Goal: Communication & Community: Answer question/provide support

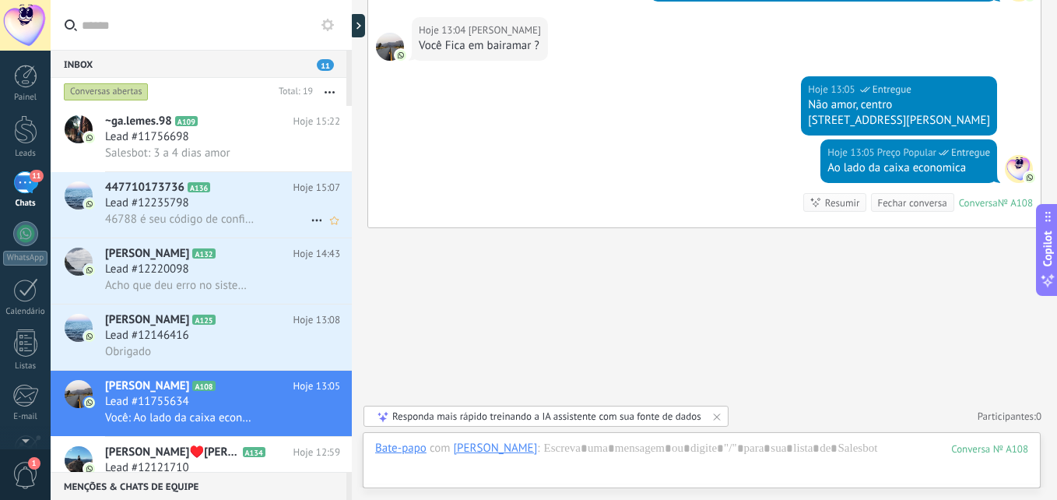
click at [243, 216] on span "46788 é seu código de confirmação do Facebook" at bounding box center [179, 219] width 149 height 15
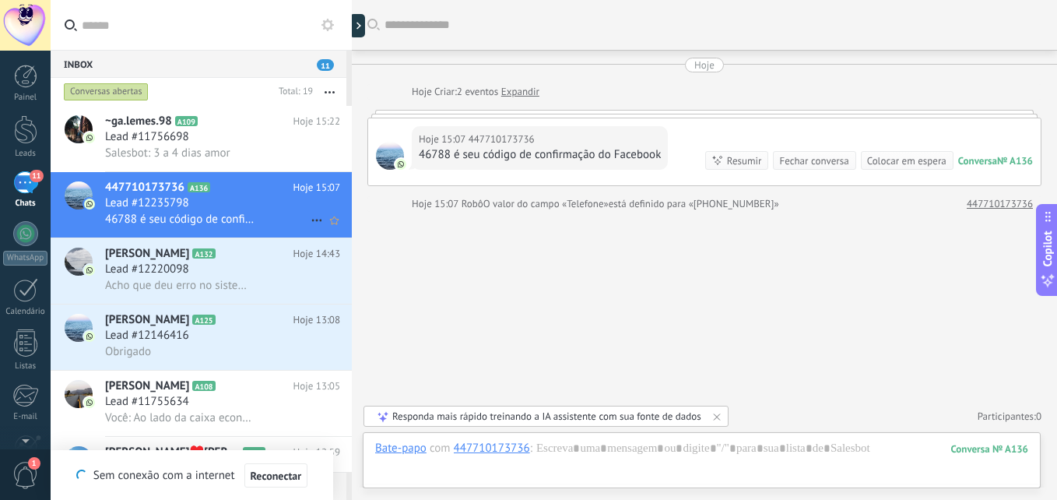
drag, startPoint x: 191, startPoint y: 149, endPoint x: 213, endPoint y: 213, distance: 67.5
click at [191, 149] on span "Salesbot: 3 a 4 dias amor" at bounding box center [167, 153] width 125 height 15
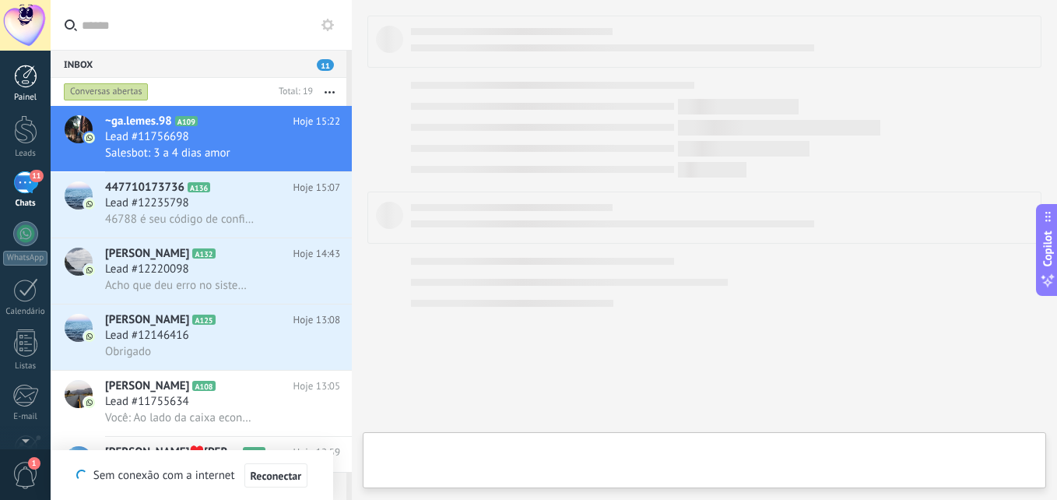
click at [29, 79] on div at bounding box center [25, 76] width 23 height 23
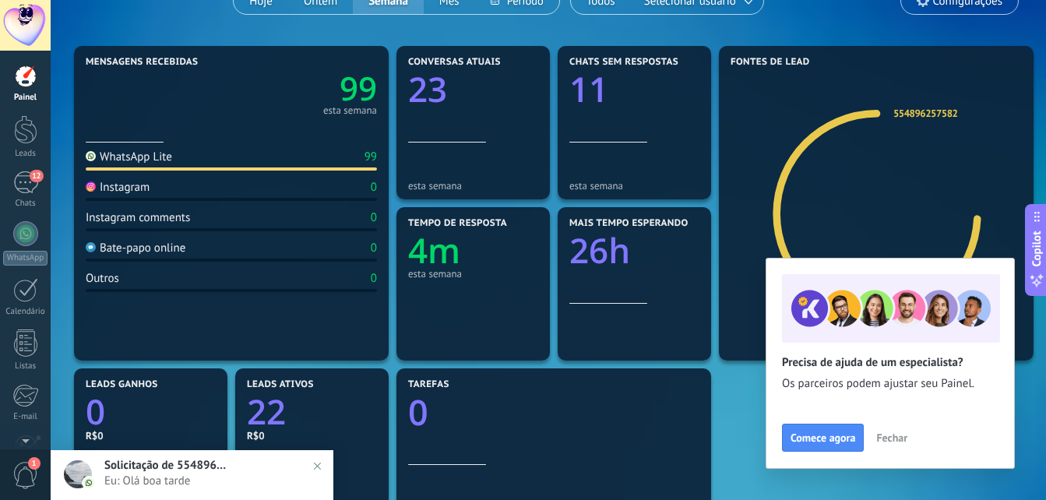
scroll to position [78, 0]
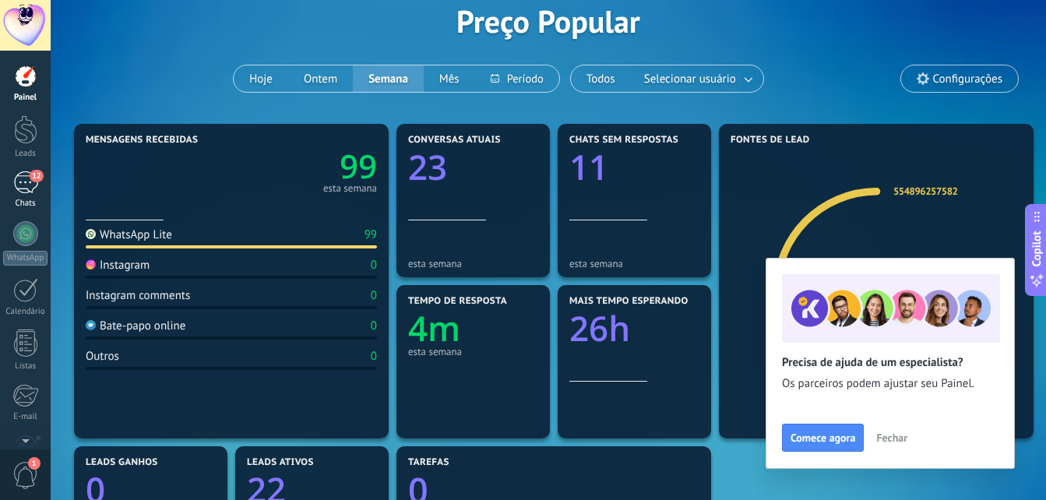
click at [24, 183] on div "12" at bounding box center [25, 182] width 25 height 23
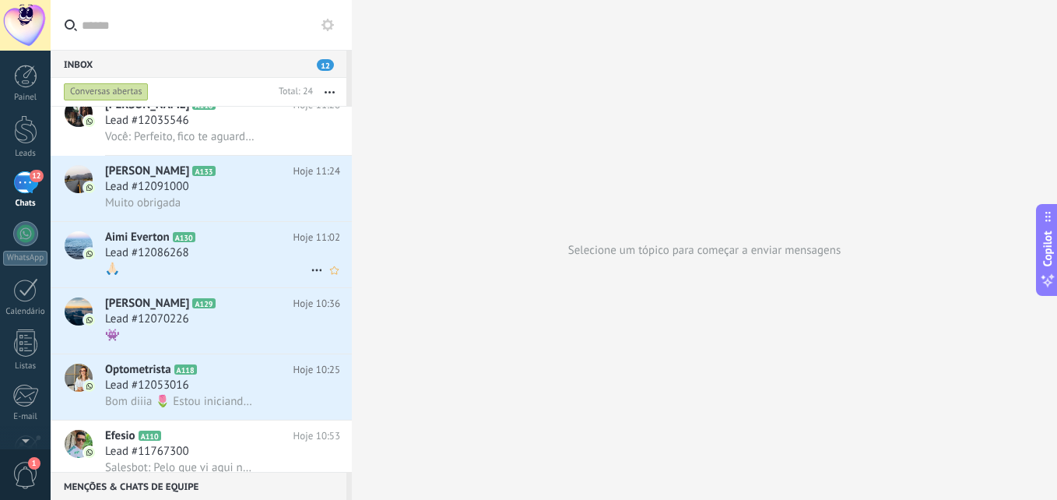
scroll to position [701, 0]
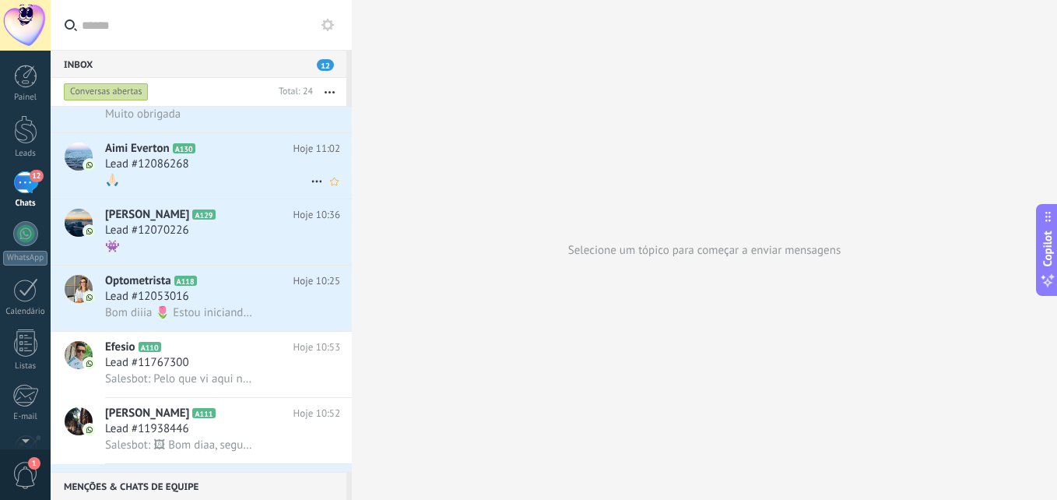
click at [220, 178] on div "🙏🏻" at bounding box center [222, 180] width 235 height 16
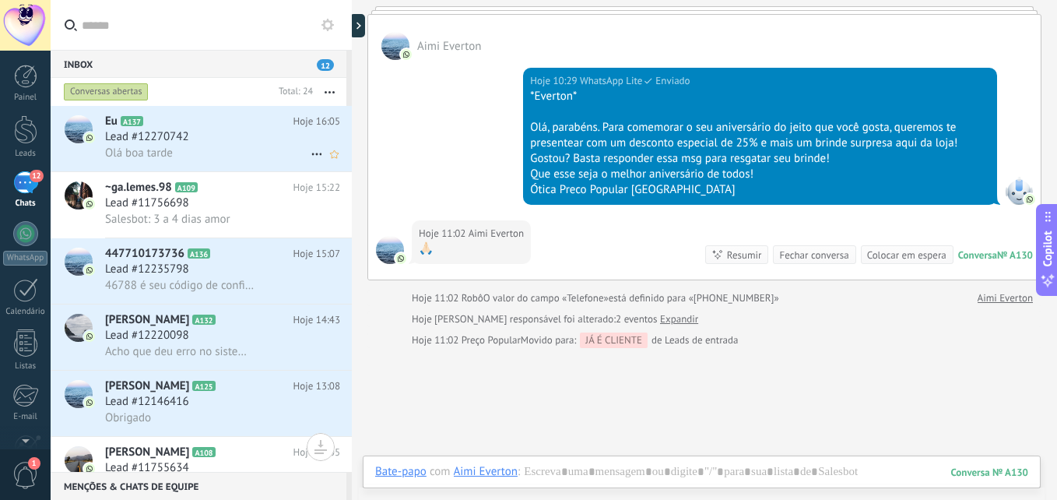
click at [221, 157] on div "Olá boa tarde" at bounding box center [222, 153] width 235 height 16
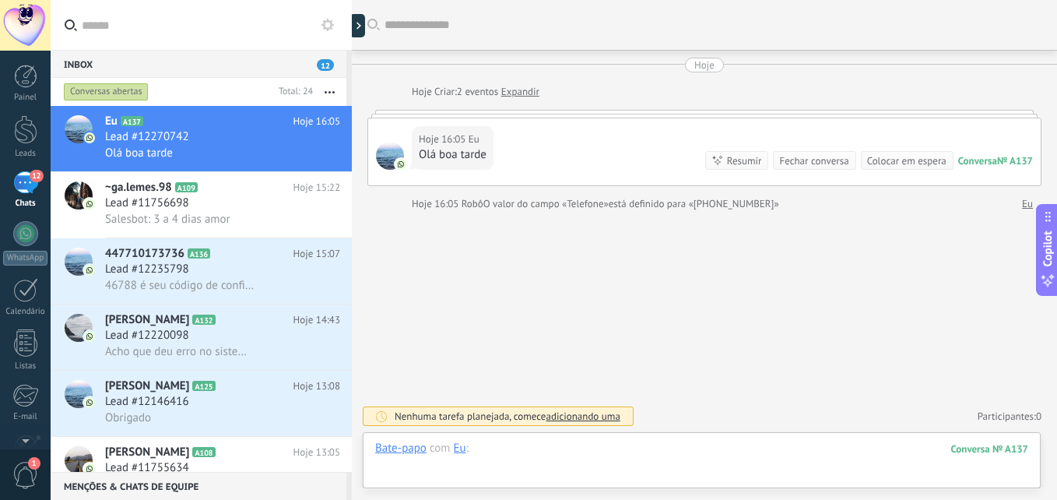
click at [680, 452] on div at bounding box center [701, 464] width 653 height 47
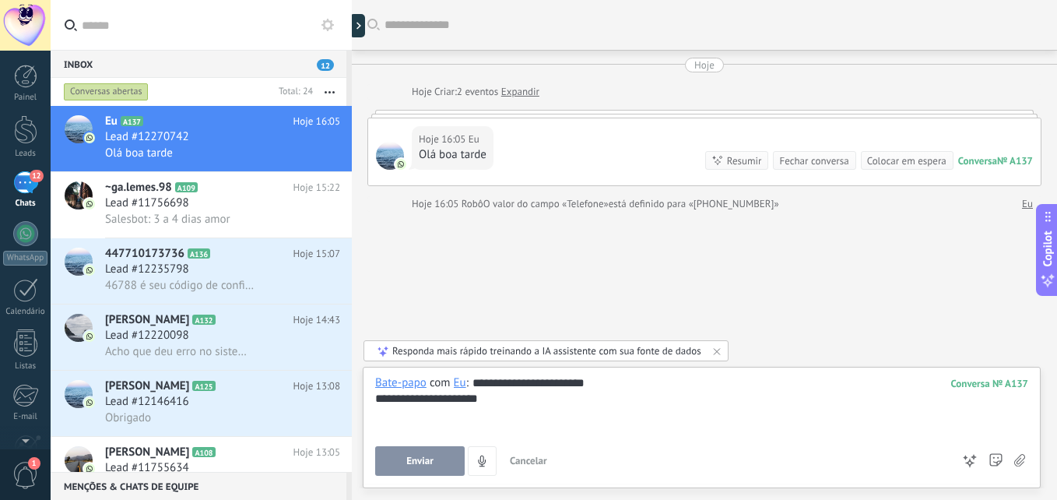
click at [434, 452] on button "Enviar" at bounding box center [420, 461] width 90 height 30
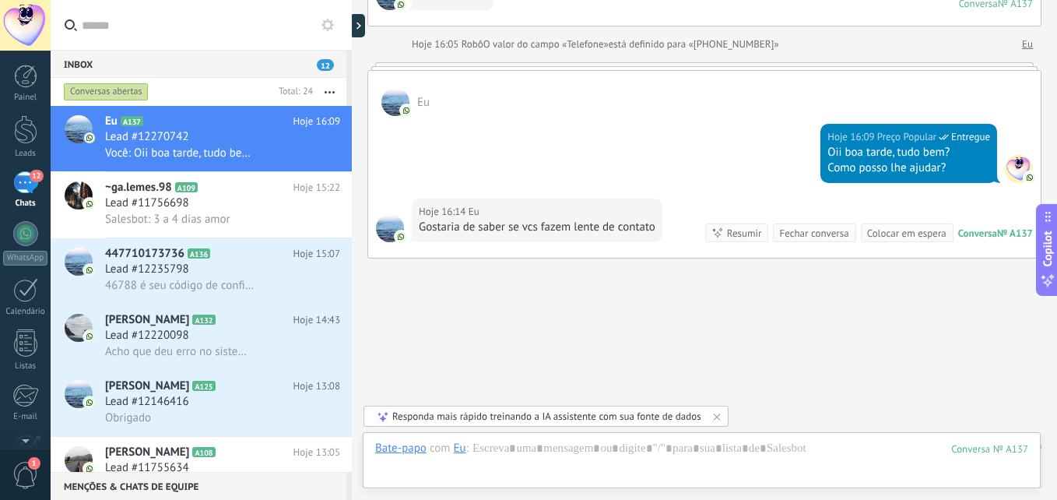
scroll to position [190, 0]
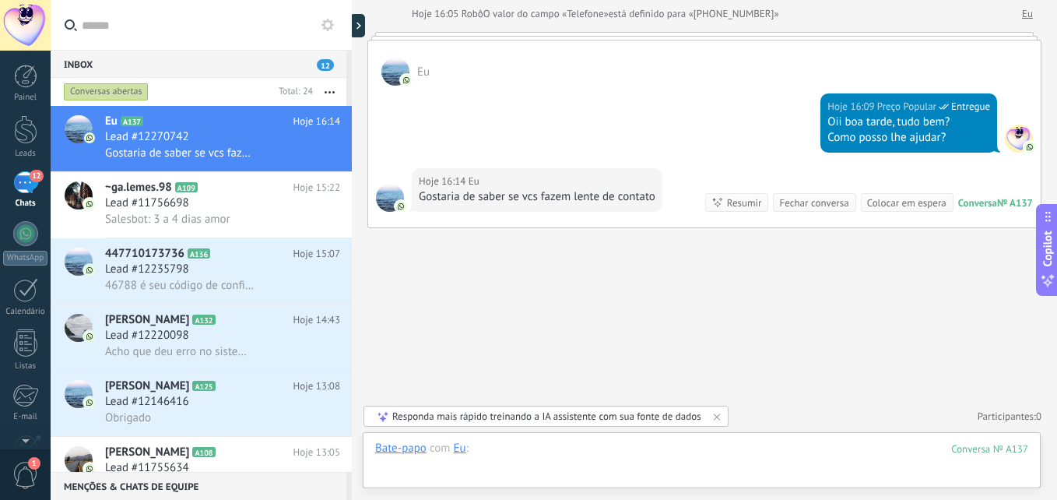
click at [672, 466] on div at bounding box center [701, 464] width 653 height 47
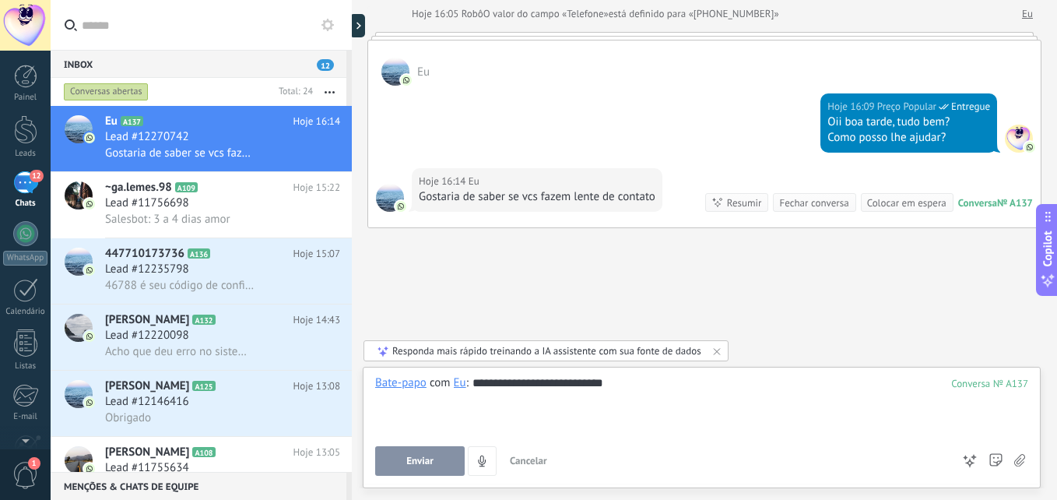
click at [423, 462] on span "Enviar" at bounding box center [419, 460] width 27 height 11
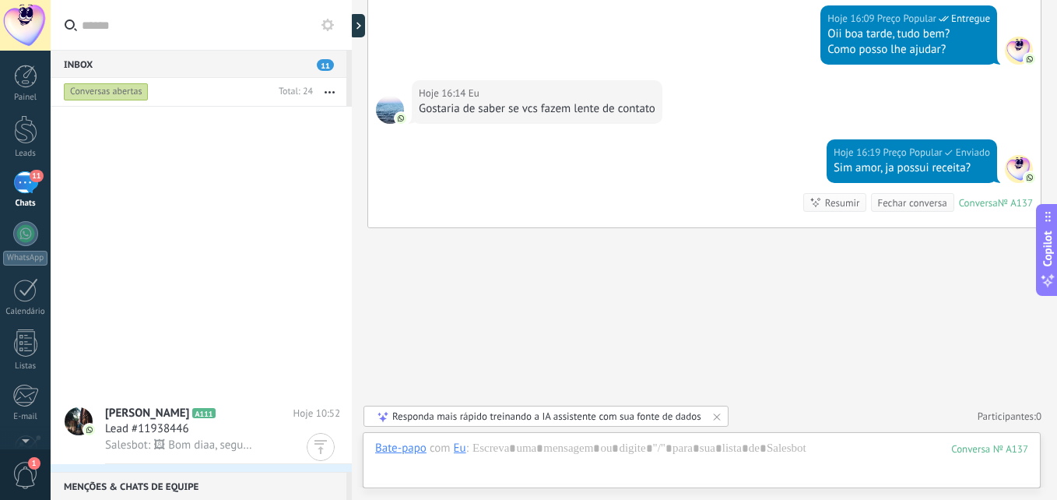
scroll to position [1158, 0]
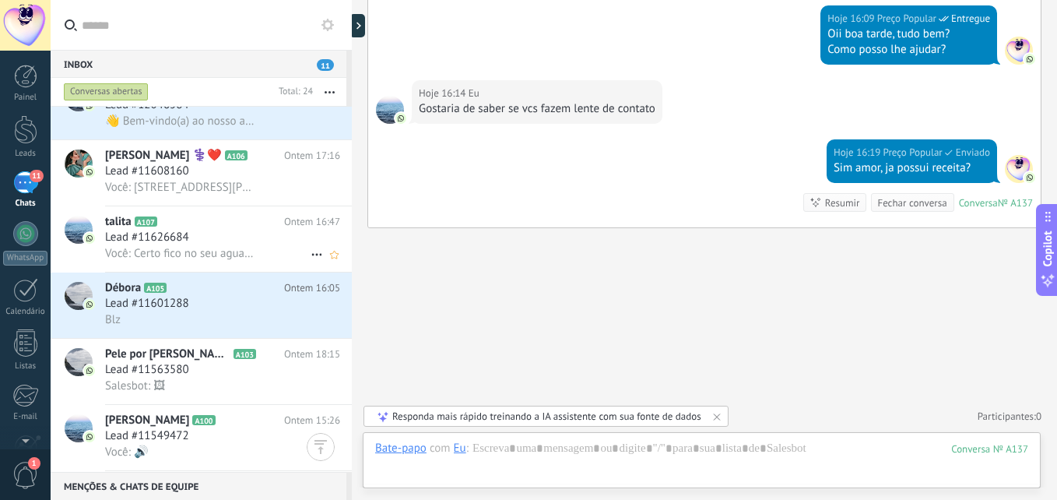
click at [197, 251] on span "Você: Certo fico no seu aguardo se nao podemos agendar pra amanha sem problemas" at bounding box center [179, 253] width 149 height 15
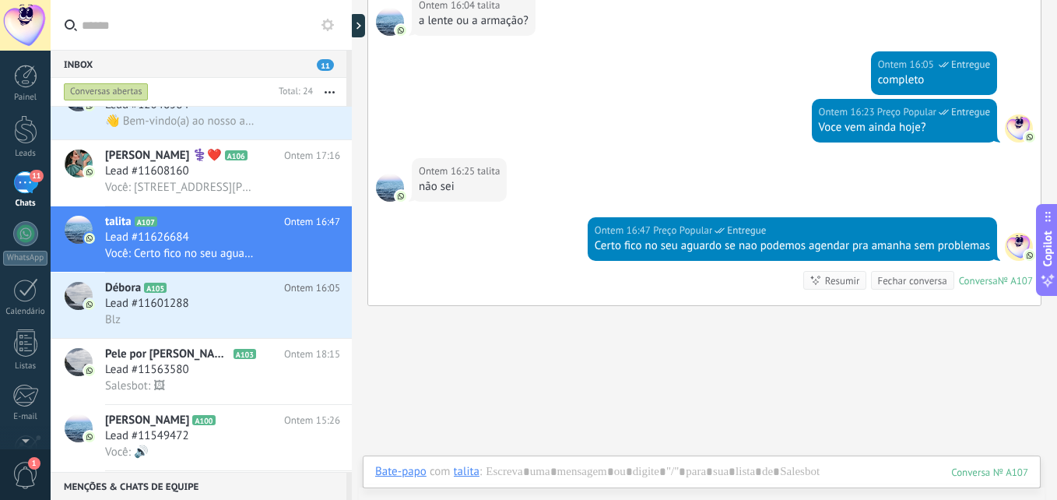
scroll to position [1179, 0]
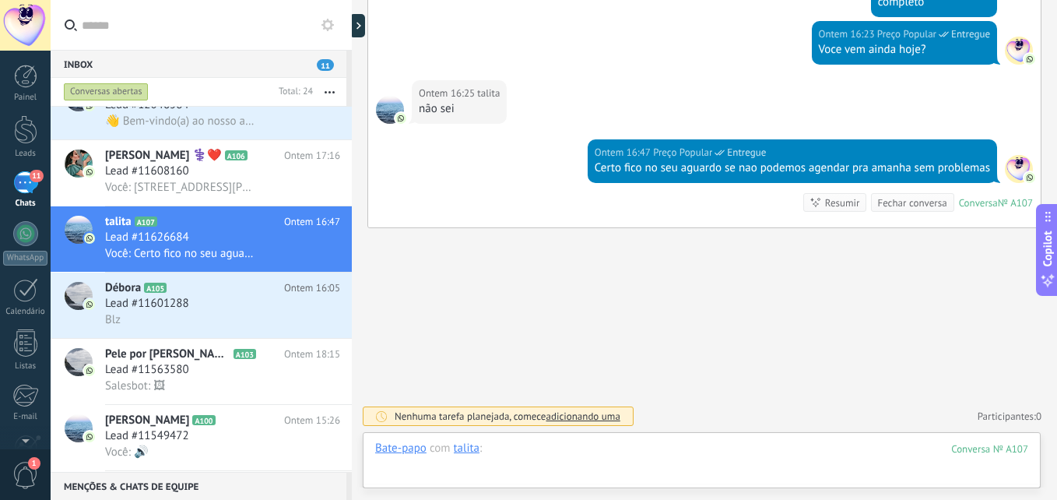
click at [659, 459] on div at bounding box center [701, 464] width 653 height 47
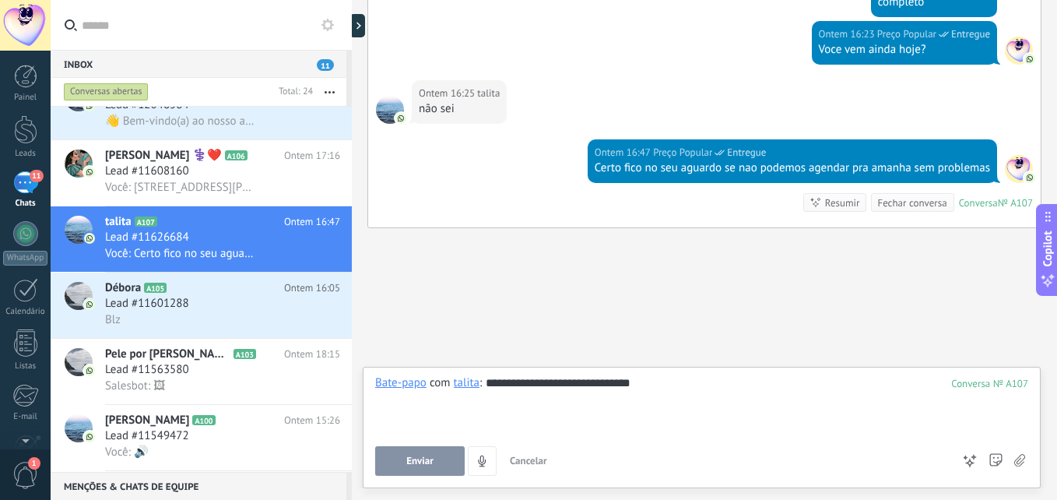
click at [403, 469] on button "Enviar" at bounding box center [420, 461] width 90 height 30
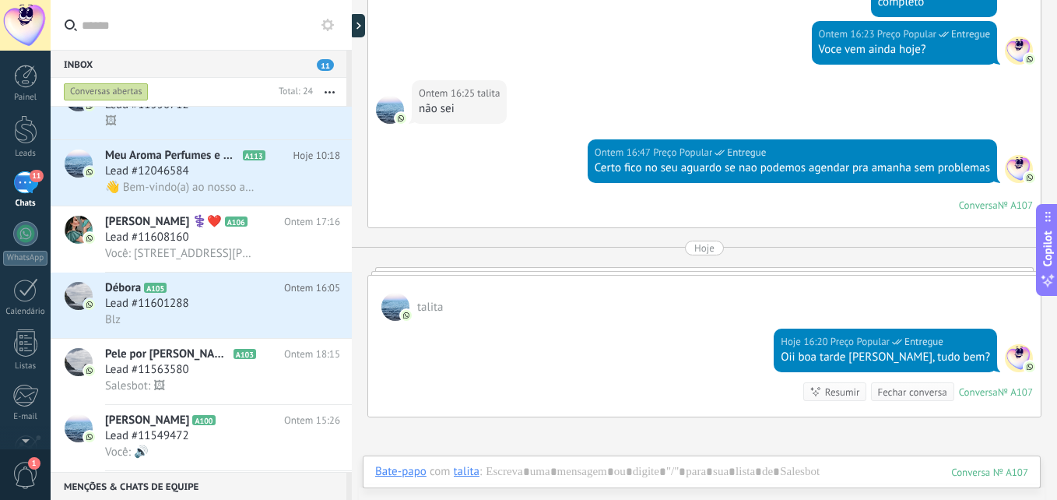
scroll to position [1368, 0]
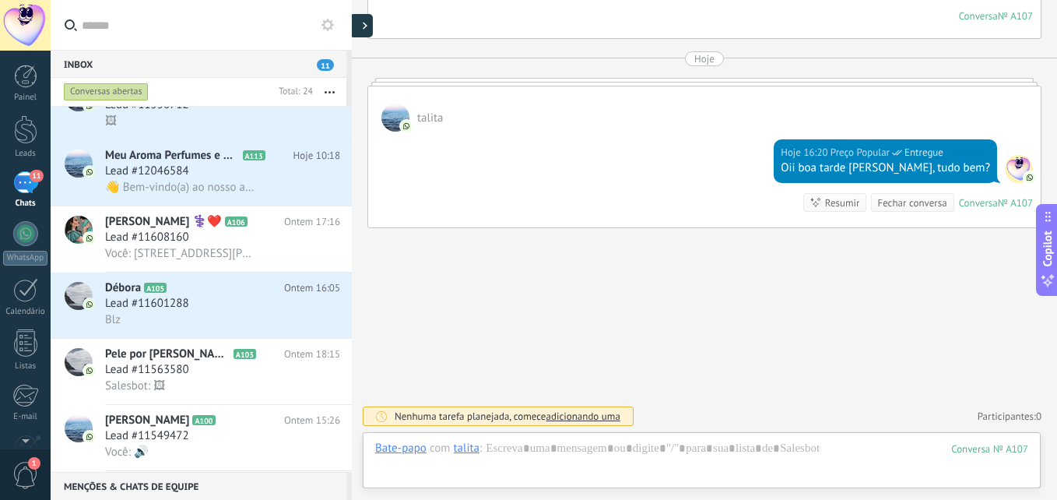
click at [360, 28] on div at bounding box center [361, 25] width 23 height 23
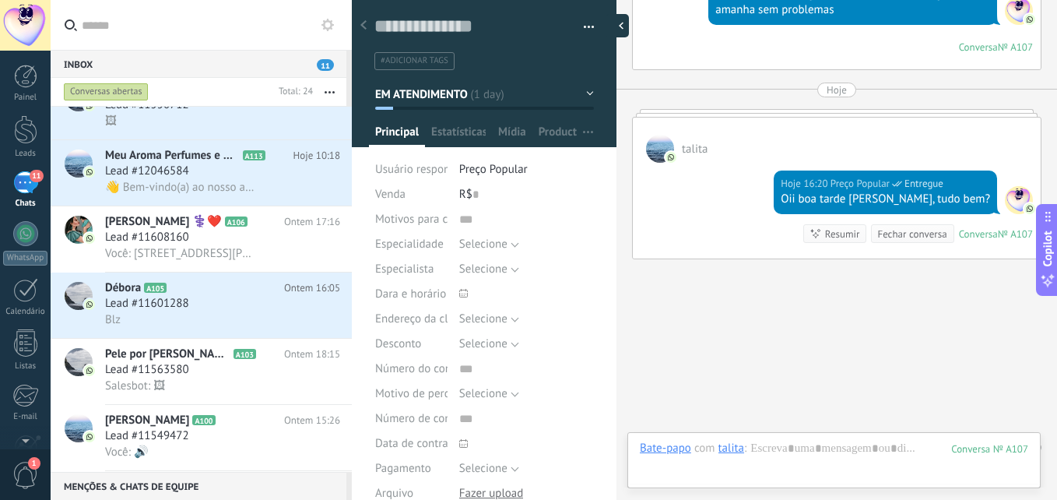
scroll to position [23, 0]
click at [582, 89] on button "EM ATENDIMENTO" at bounding box center [484, 94] width 219 height 28
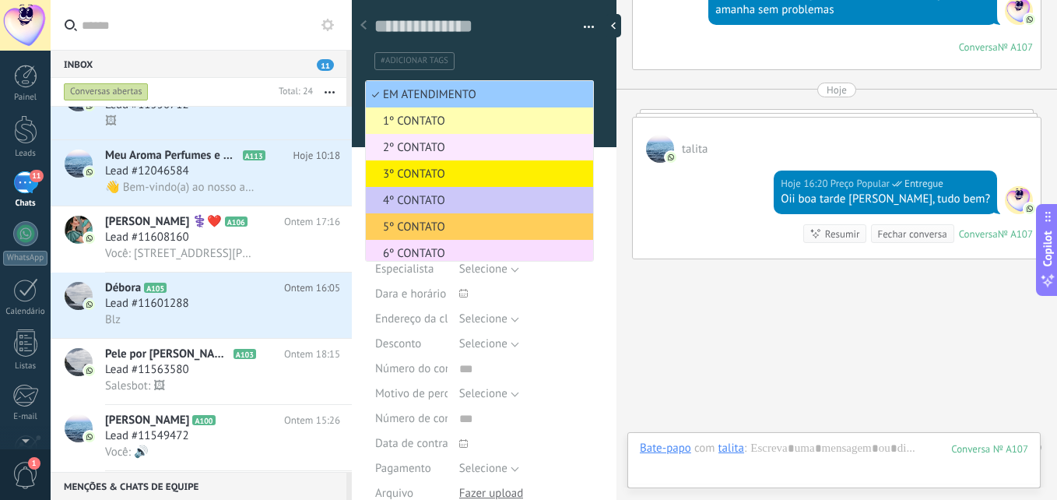
click at [452, 143] on span "2º CONTATO" at bounding box center [477, 147] width 223 height 15
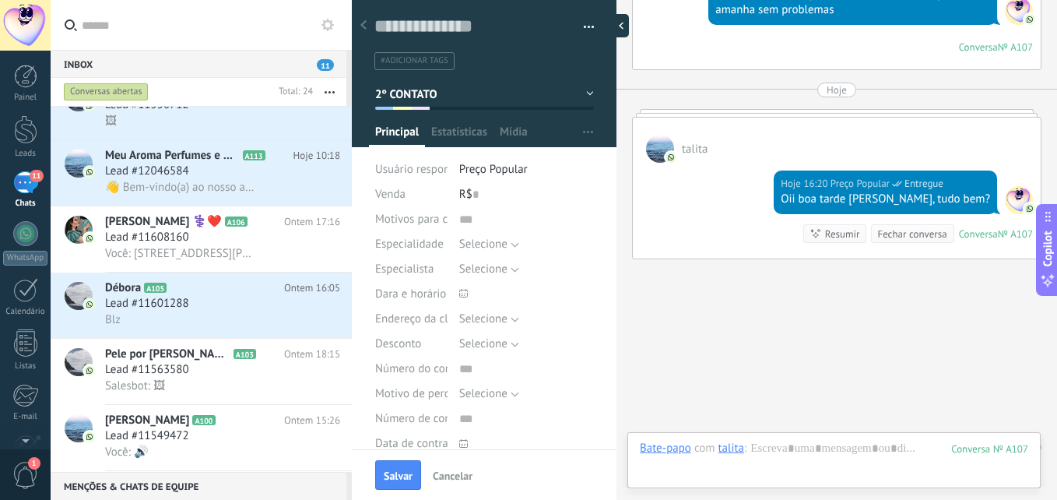
click at [616, 23] on div at bounding box center [617, 25] width 23 height 23
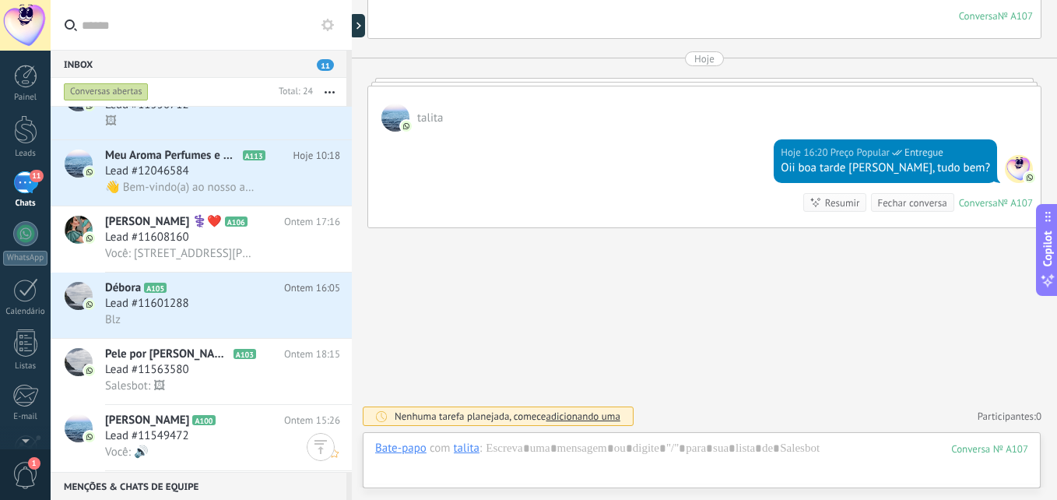
scroll to position [1223, 0]
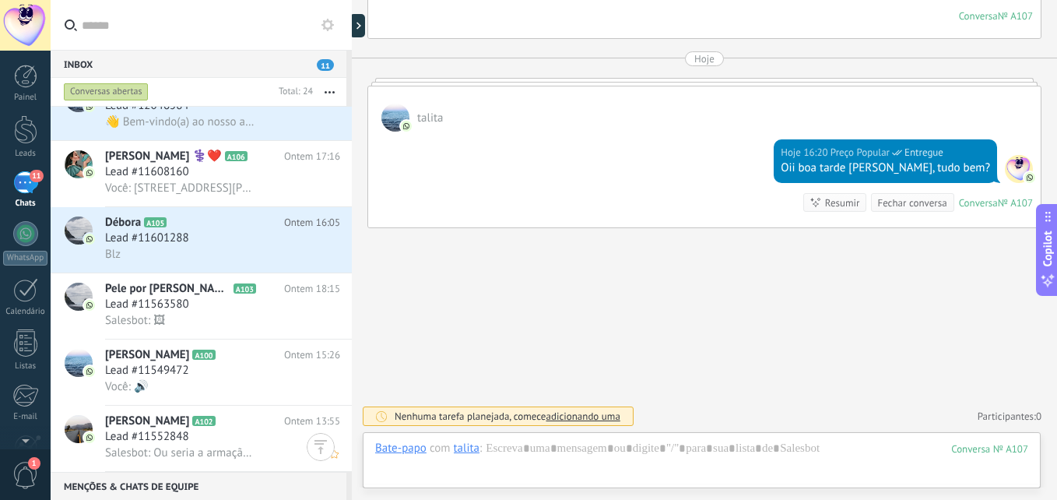
click at [200, 424] on h2 "[PERSON_NAME] A102" at bounding box center [194, 421] width 179 height 16
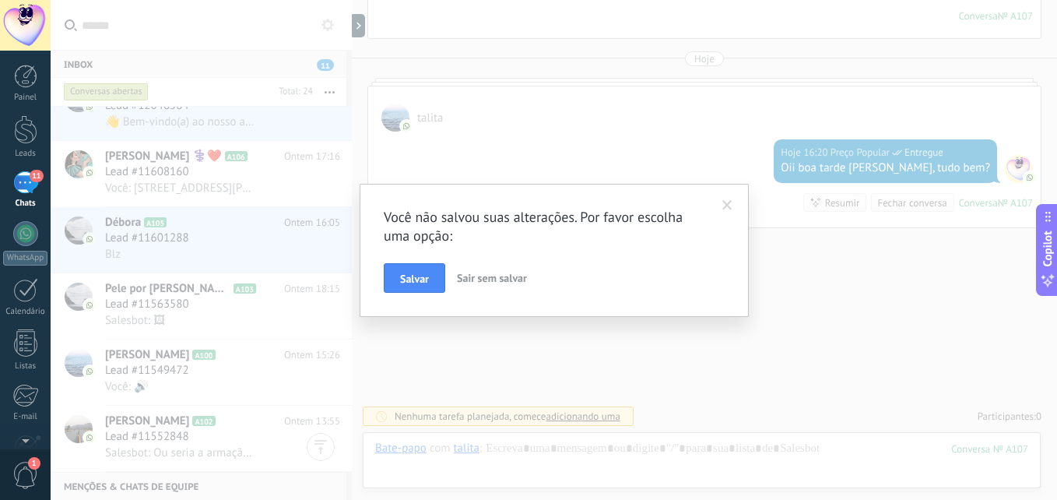
click at [210, 371] on div "Você não salvou suas alterações. Por favor escolha uma opção: [PERSON_NAME] sem…" at bounding box center [554, 250] width 1007 height 500
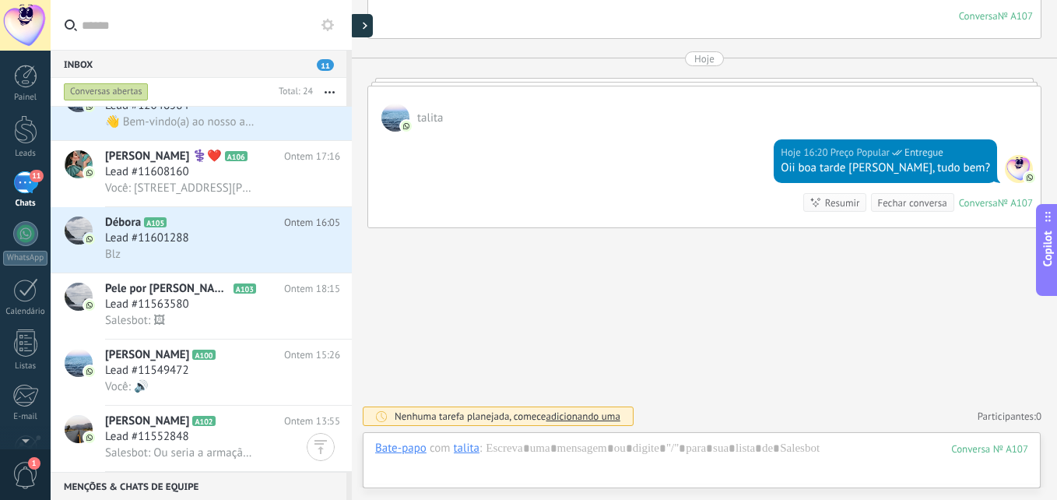
click at [361, 21] on div at bounding box center [361, 25] width 23 height 23
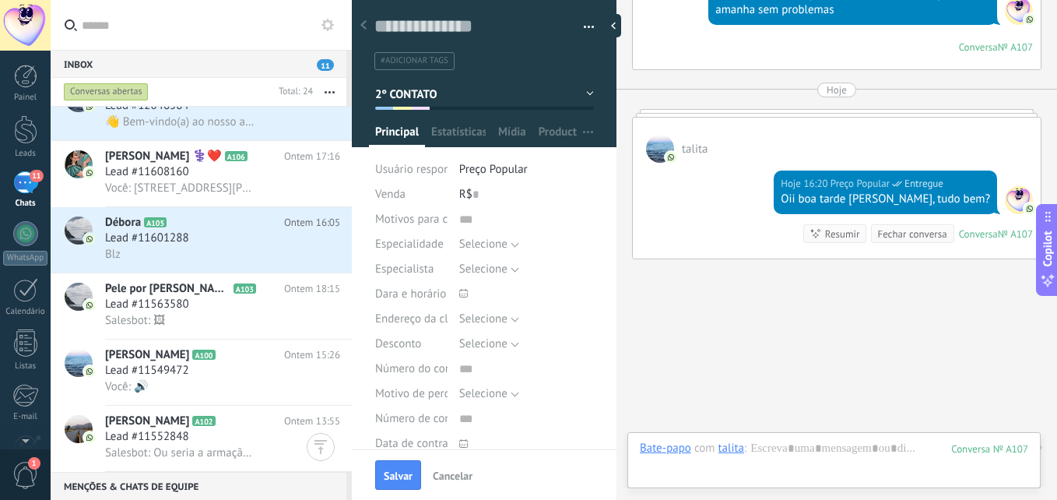
scroll to position [23, 0]
click at [396, 478] on span "Salvar" at bounding box center [398, 475] width 29 height 11
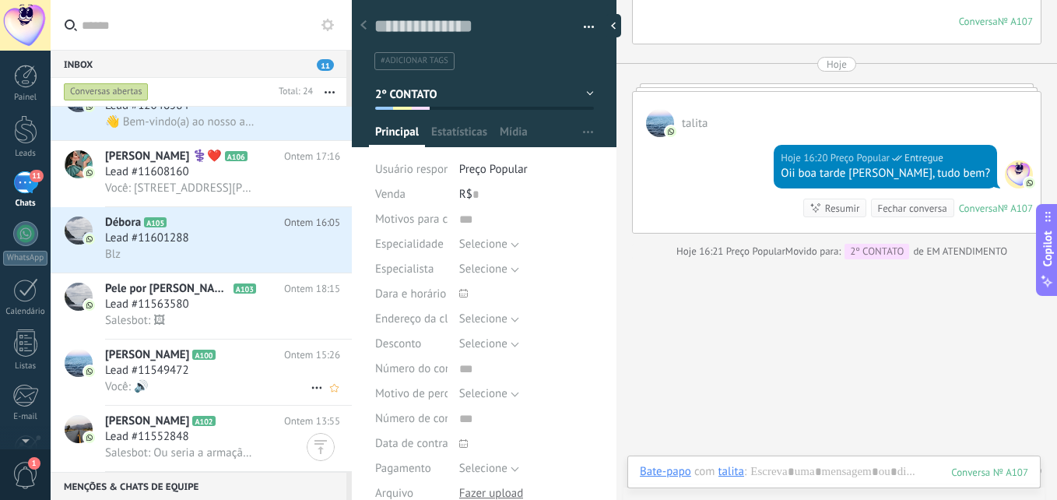
click at [230, 367] on div "Lead #11549472" at bounding box center [222, 371] width 235 height 16
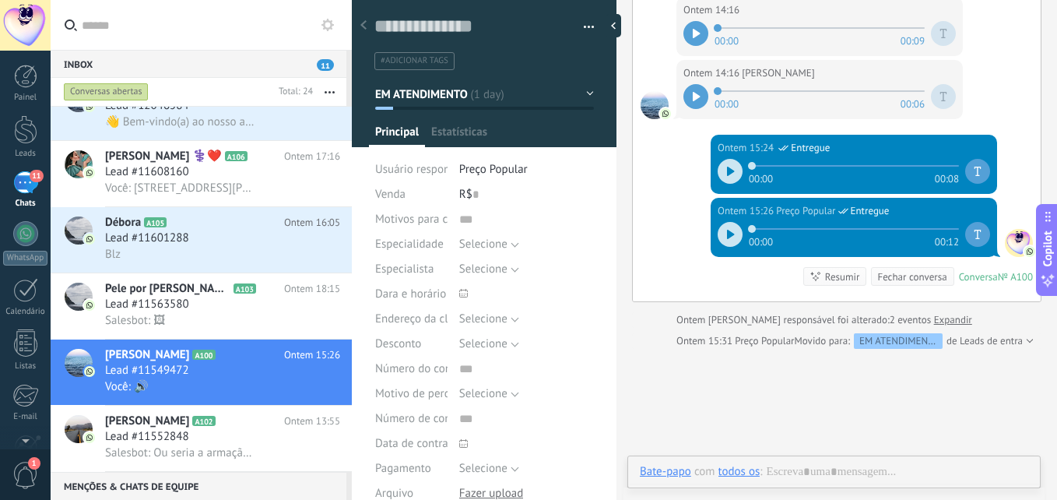
scroll to position [23, 0]
click at [620, 25] on div at bounding box center [617, 25] width 23 height 23
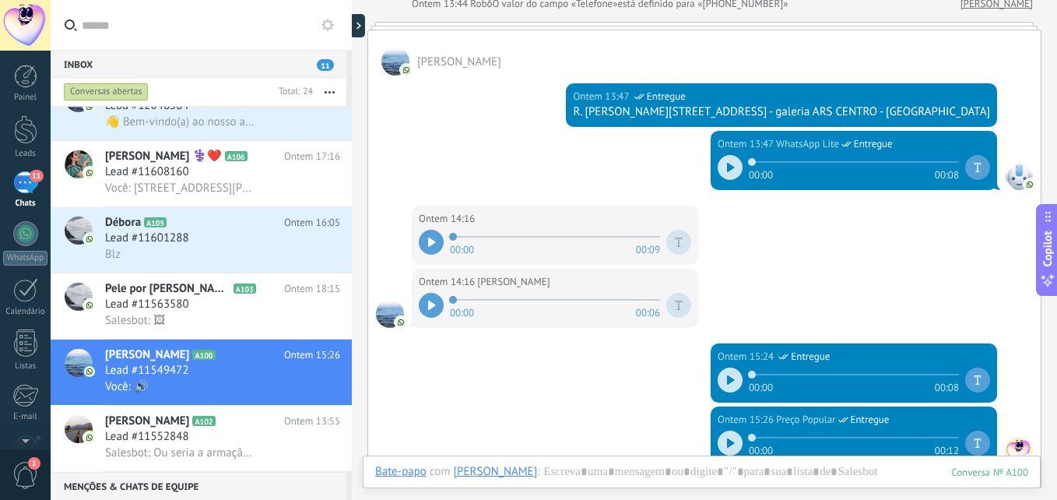
scroll to position [545, 0]
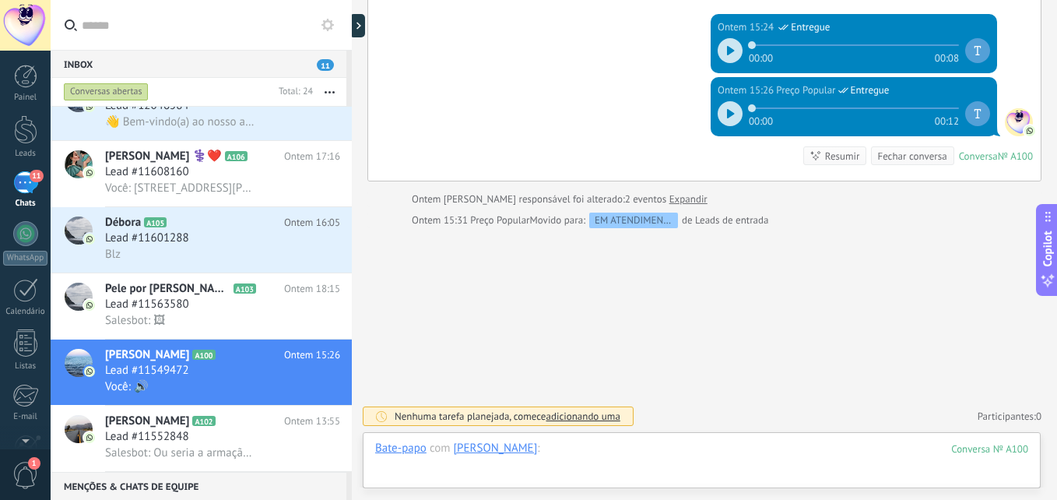
click at [591, 452] on div at bounding box center [701, 464] width 653 height 47
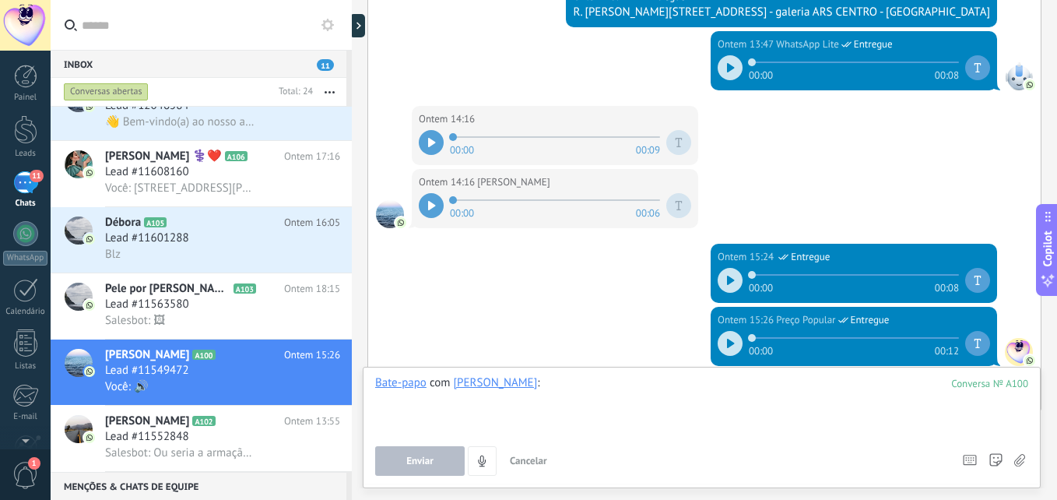
scroll to position [311, 0]
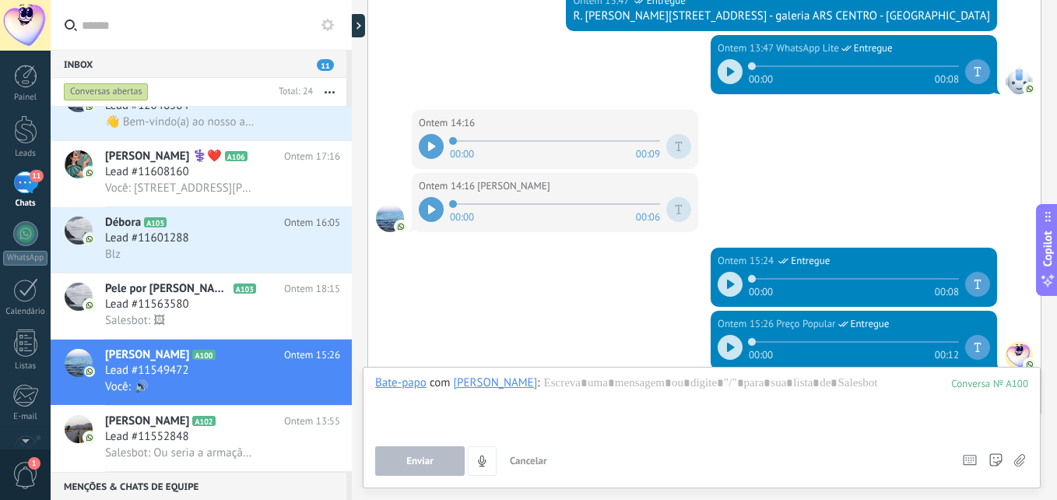
click at [432, 146] on icon at bounding box center [431, 146] width 7 height 9
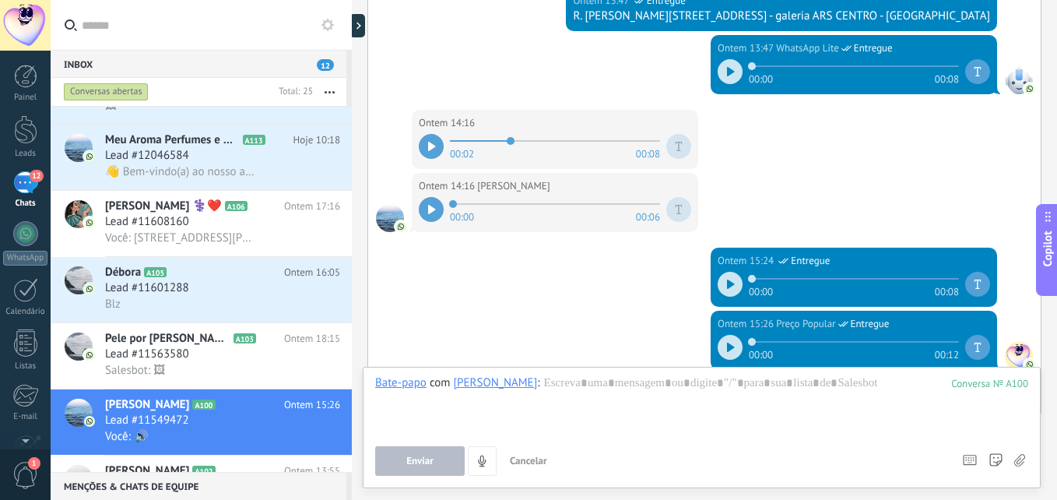
scroll to position [545, 0]
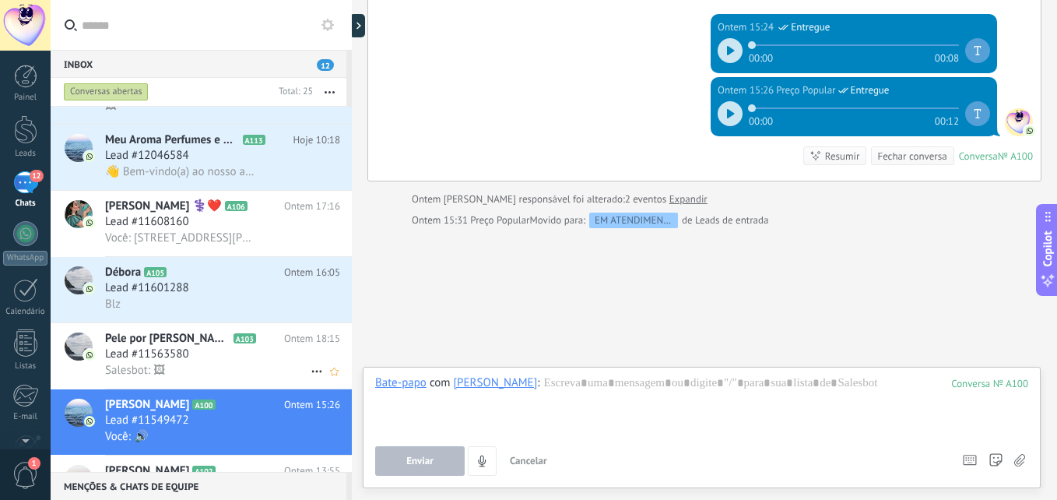
click at [213, 364] on div "Salesbot: 🖼" at bounding box center [222, 370] width 235 height 16
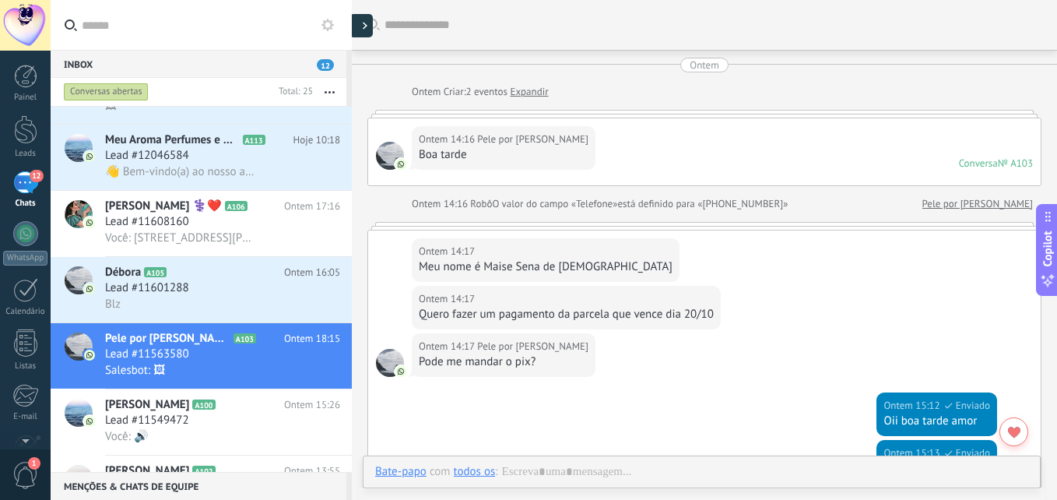
scroll to position [554, 0]
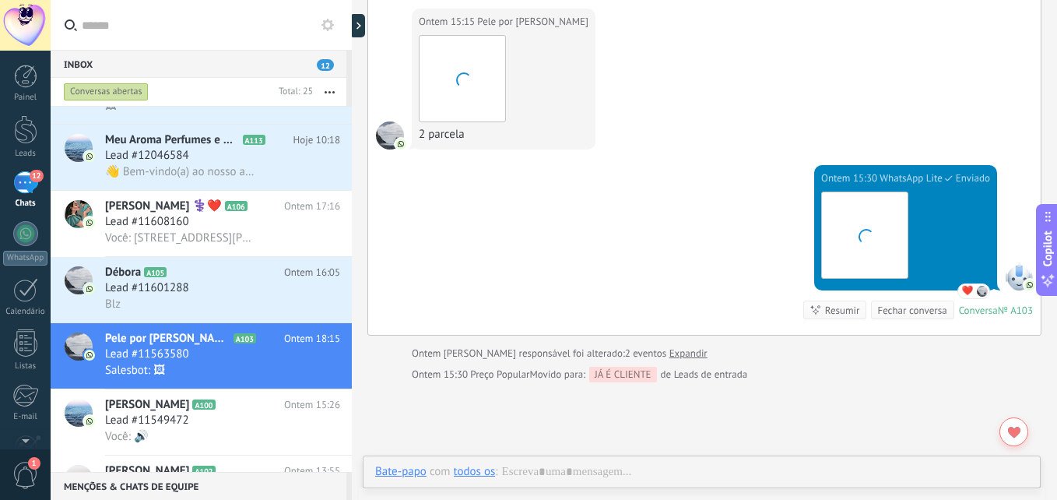
click at [352, 25] on div at bounding box center [352, 250] width 0 height 500
click at [362, 24] on div at bounding box center [361, 25] width 23 height 23
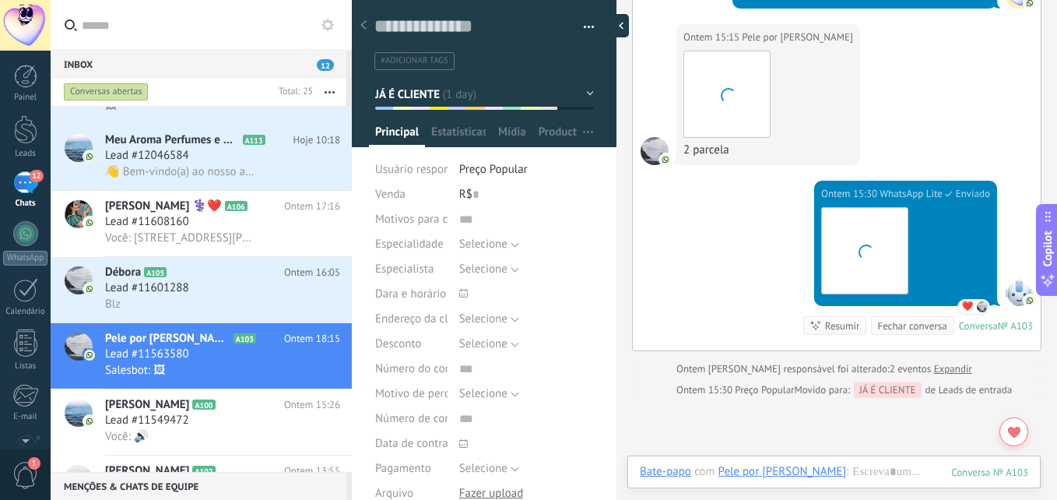
scroll to position [23, 0]
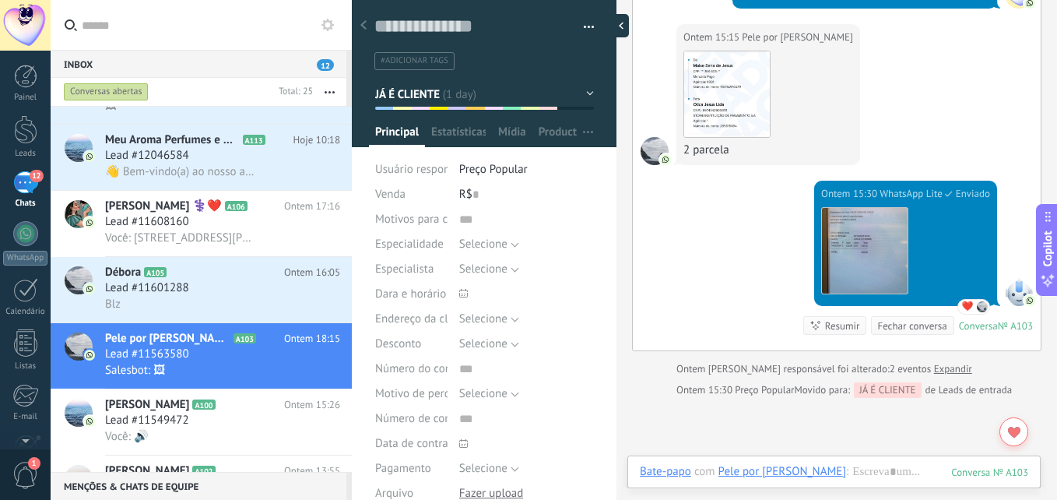
click at [613, 23] on div at bounding box center [617, 25] width 23 height 23
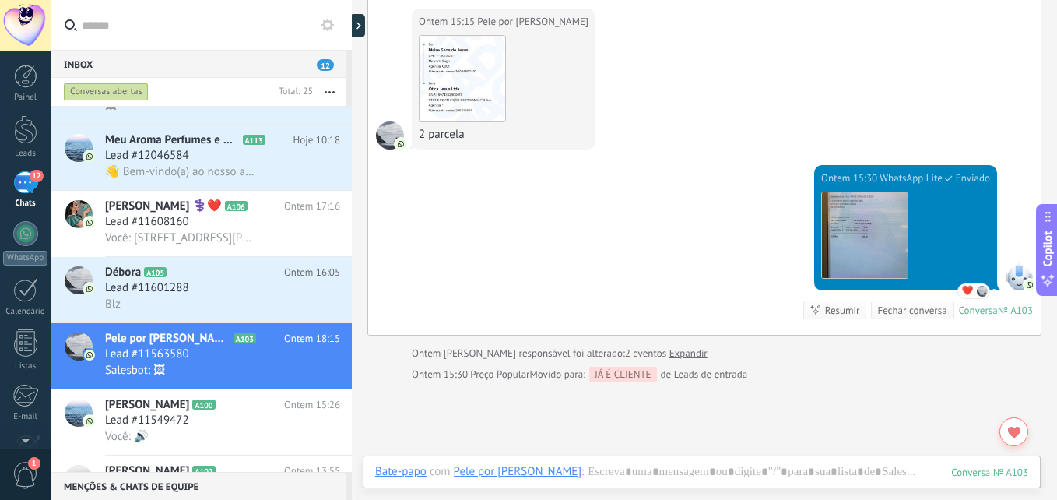
type textarea "**********"
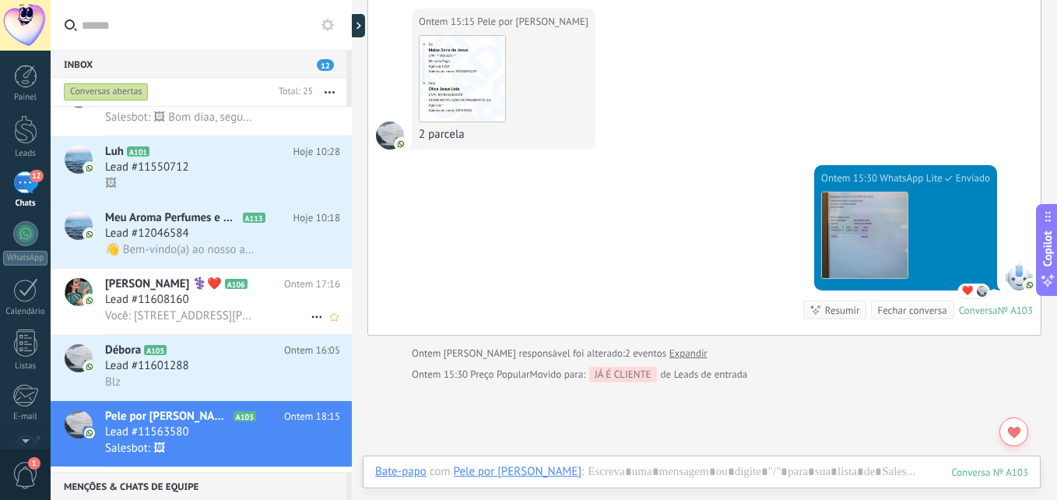
click at [252, 308] on div "Você: [STREET_ADDRESS][PERSON_NAME] nosso endereço" at bounding box center [222, 316] width 235 height 16
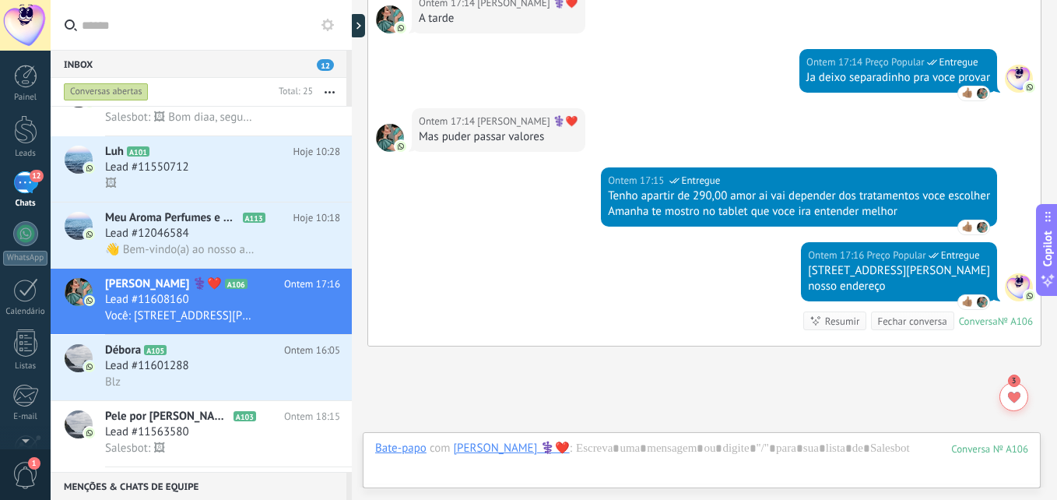
scroll to position [1259, 0]
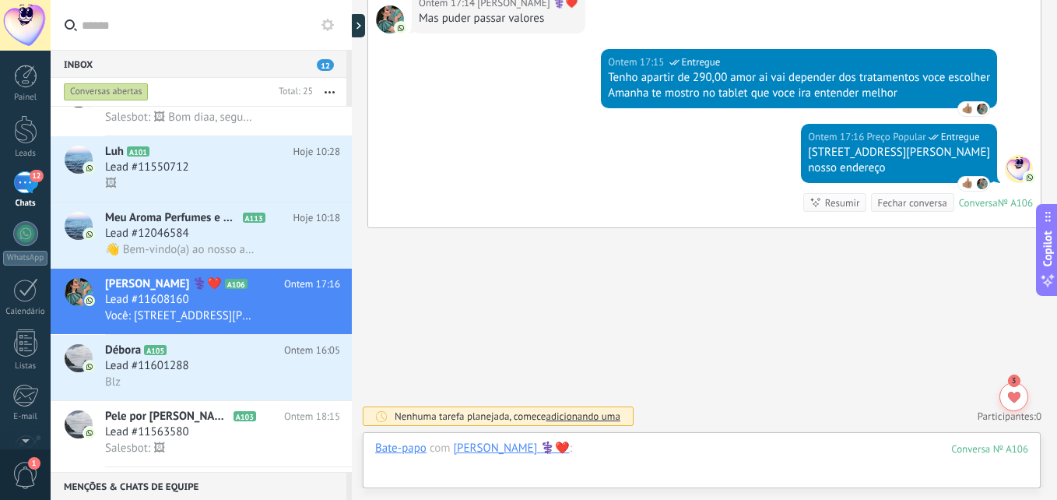
click at [654, 446] on div at bounding box center [701, 464] width 653 height 47
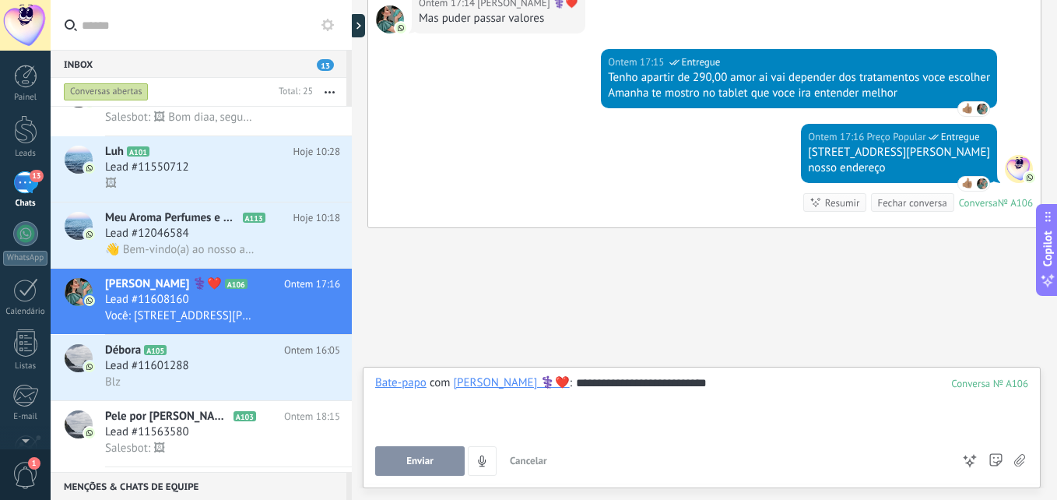
click at [400, 465] on button "Enviar" at bounding box center [420, 461] width 90 height 30
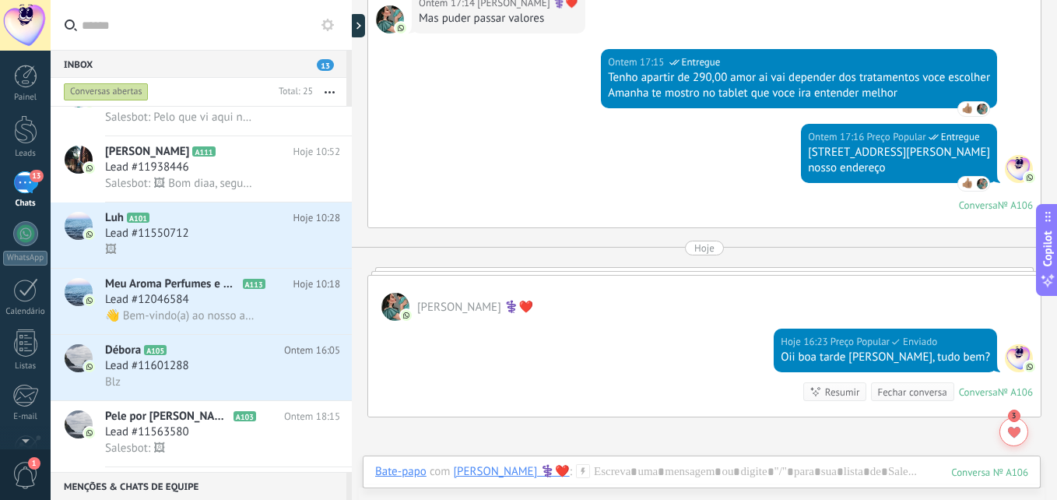
scroll to position [792, 0]
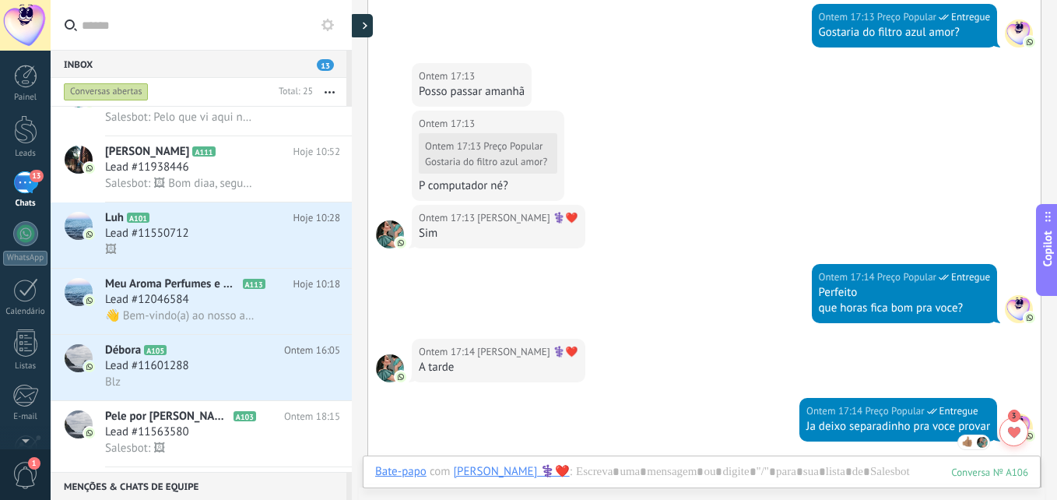
click at [360, 23] on div at bounding box center [361, 25] width 23 height 23
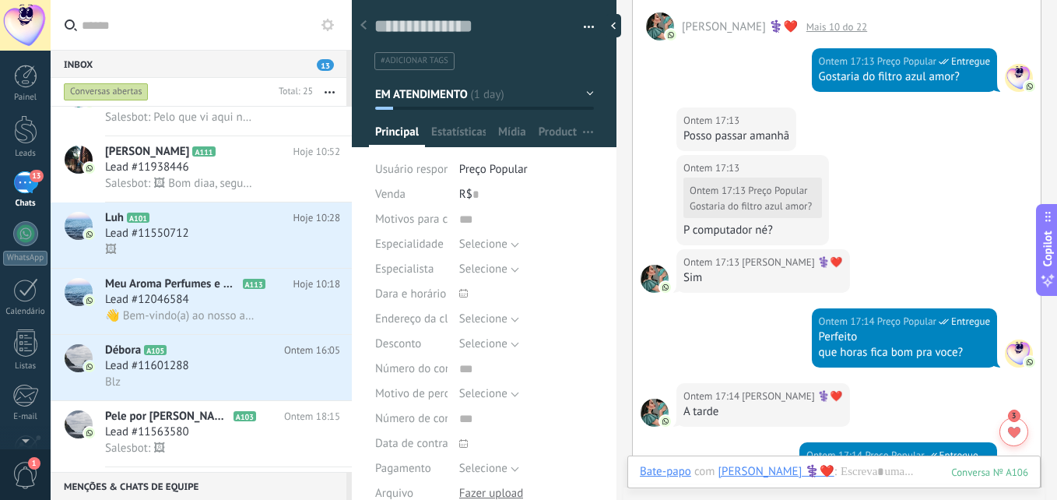
scroll to position [15, 0]
click at [589, 91] on div at bounding box center [484, 68] width 265 height 157
click at [582, 91] on button "EM ATENDIMENTO" at bounding box center [484, 94] width 219 height 28
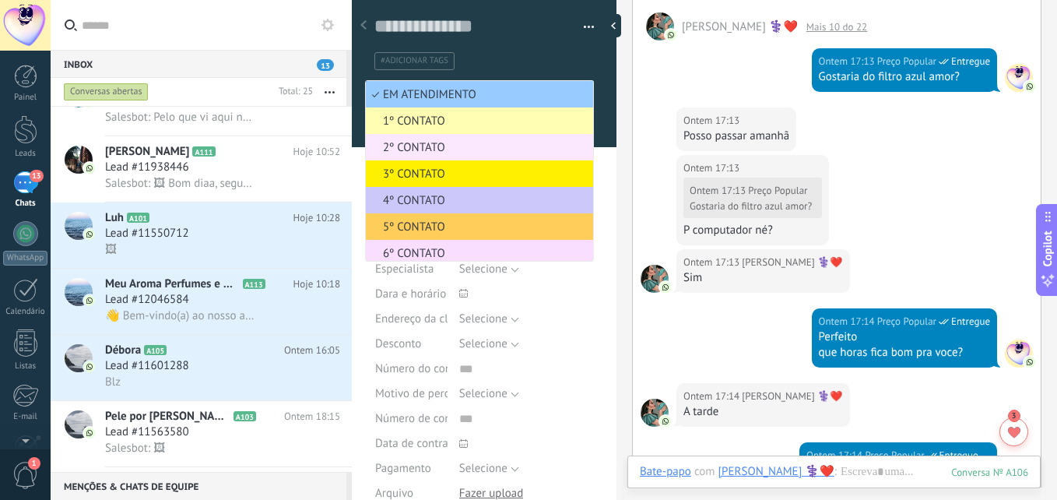
click at [432, 143] on span "2º CONTATO" at bounding box center [477, 147] width 223 height 15
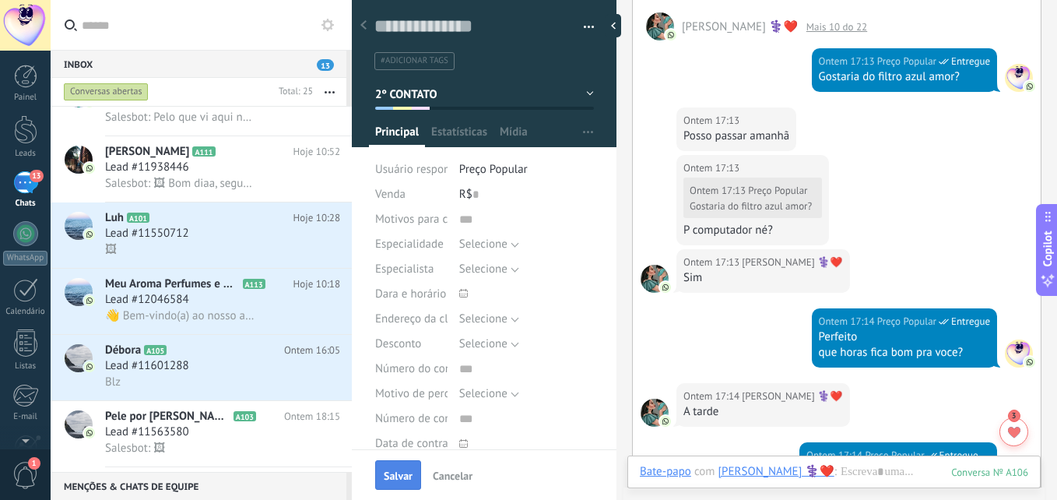
click at [407, 477] on span "Salvar" at bounding box center [398, 475] width 29 height 11
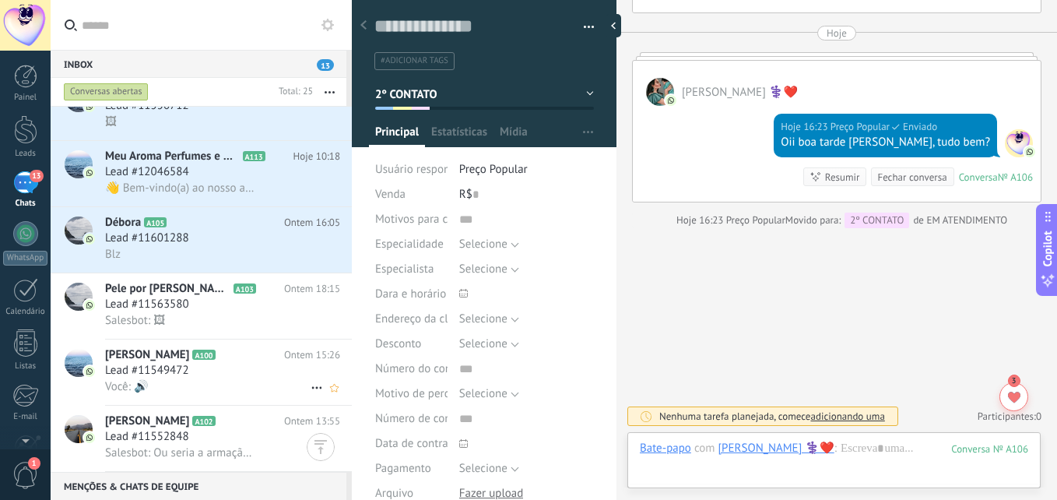
scroll to position [1195, 0]
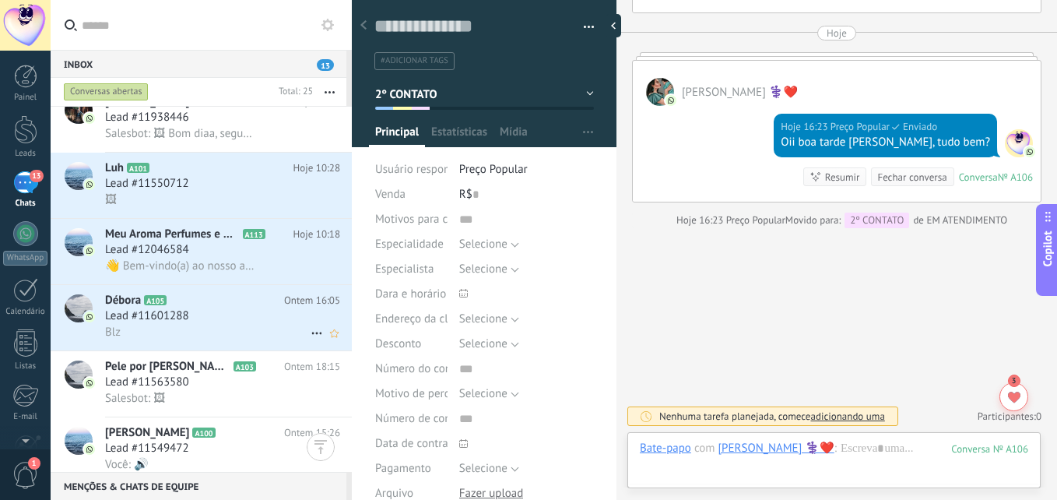
click at [212, 301] on h2 "Débora A105" at bounding box center [194, 301] width 179 height 16
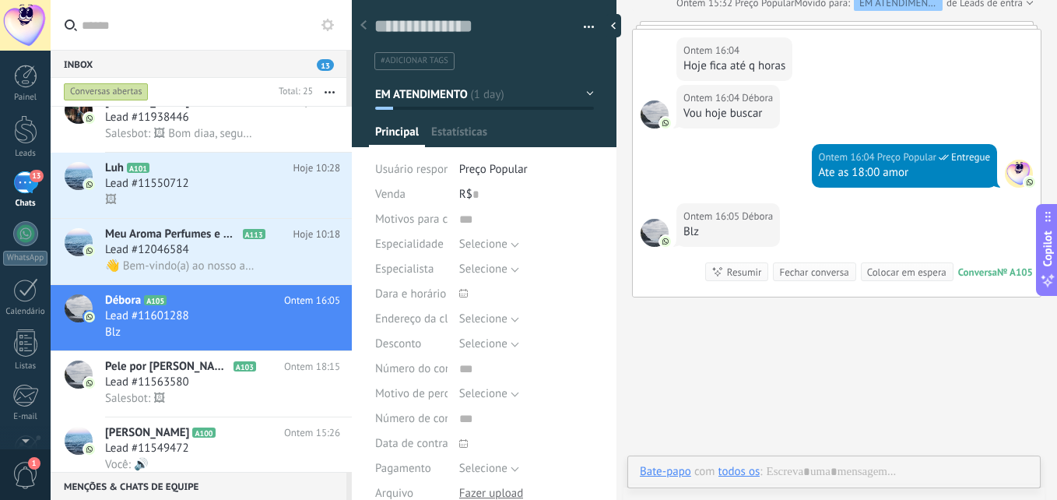
scroll to position [23, 0]
click at [202, 249] on div "Lead #12046584" at bounding box center [222, 250] width 235 height 16
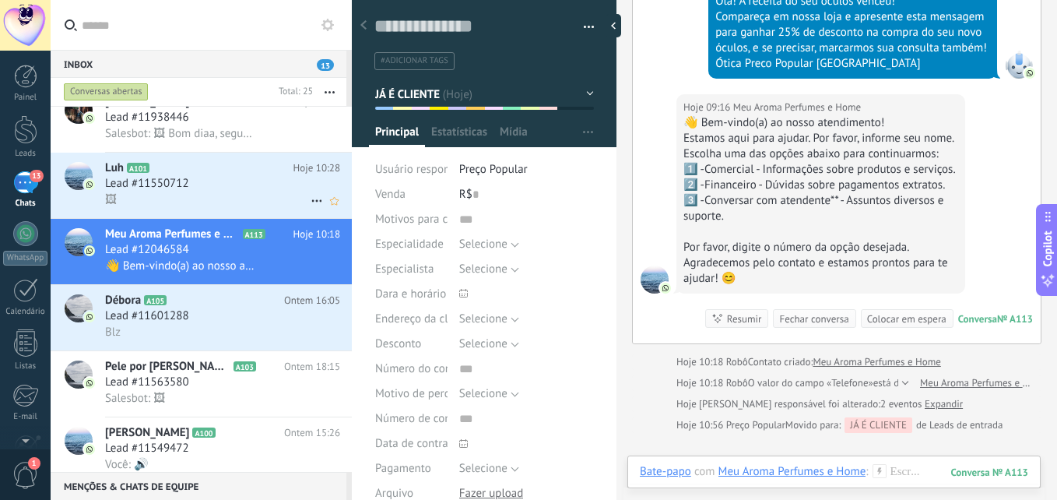
scroll to position [1117, 0]
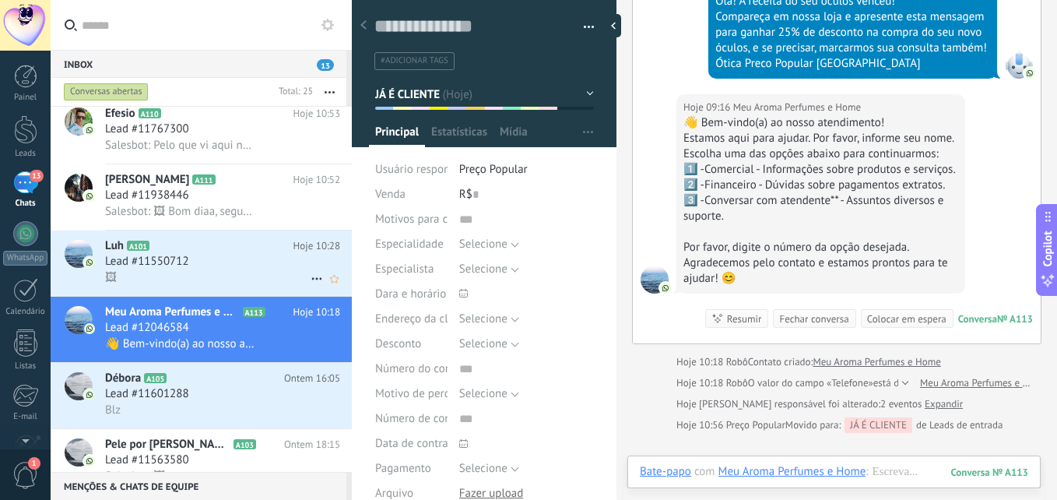
click at [202, 249] on h2 "Luh A101" at bounding box center [199, 246] width 188 height 16
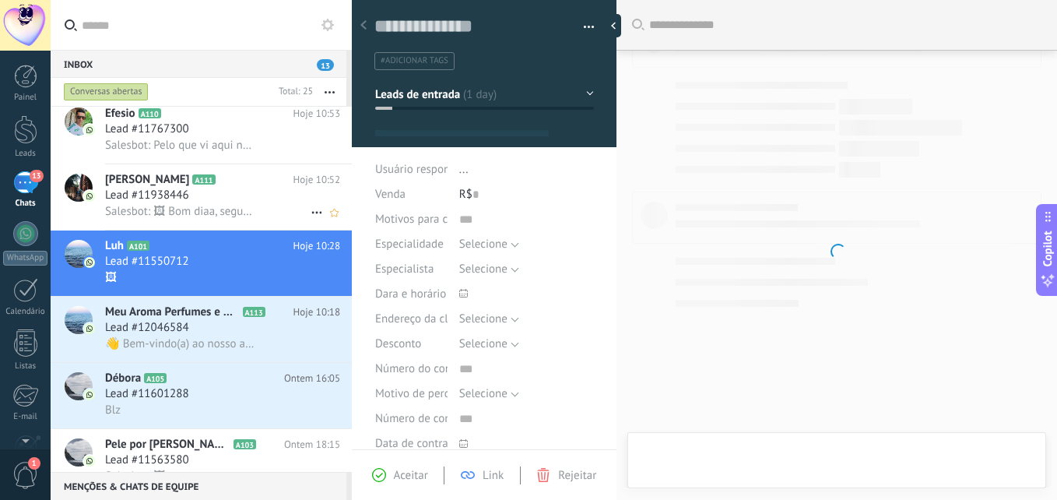
click at [222, 199] on div "Lead #11938446" at bounding box center [222, 196] width 235 height 16
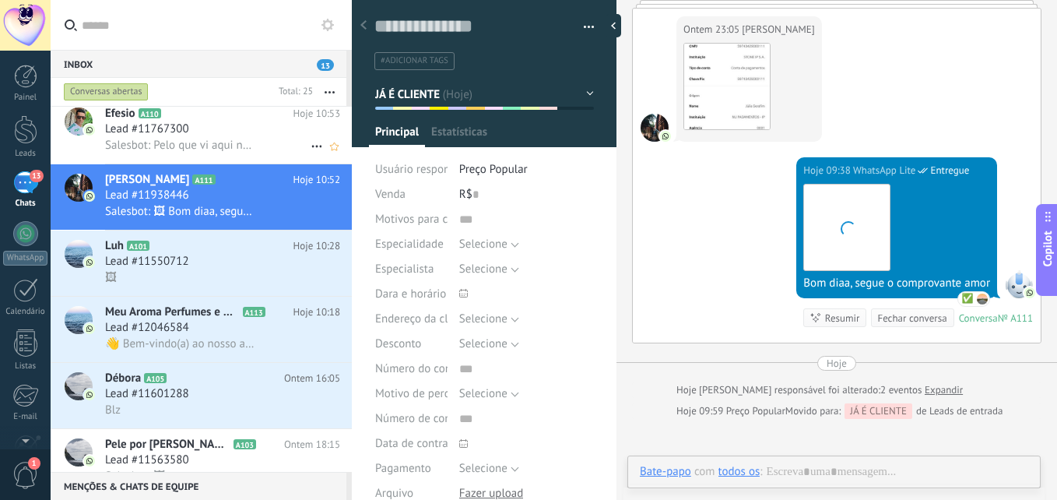
scroll to position [961, 0]
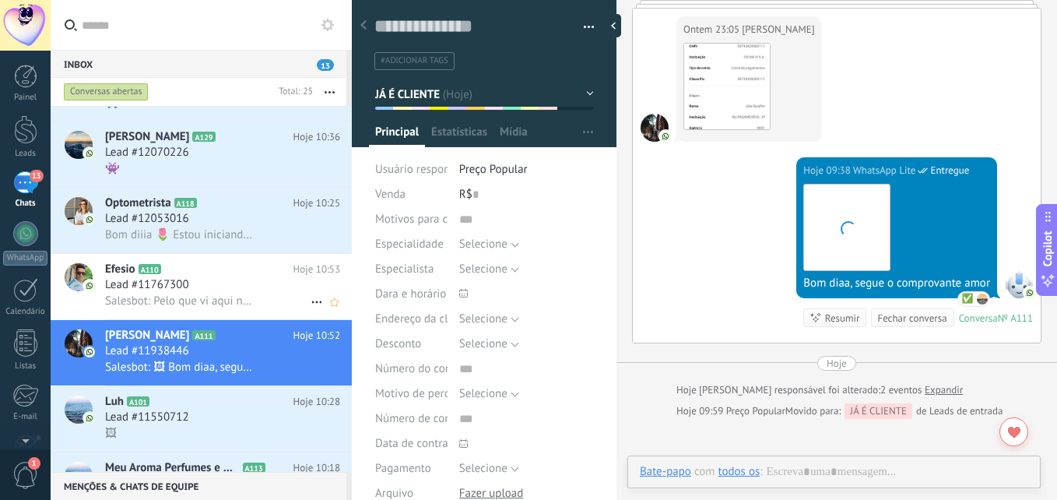
click at [225, 282] on div "Lead #11767300" at bounding box center [222, 285] width 235 height 16
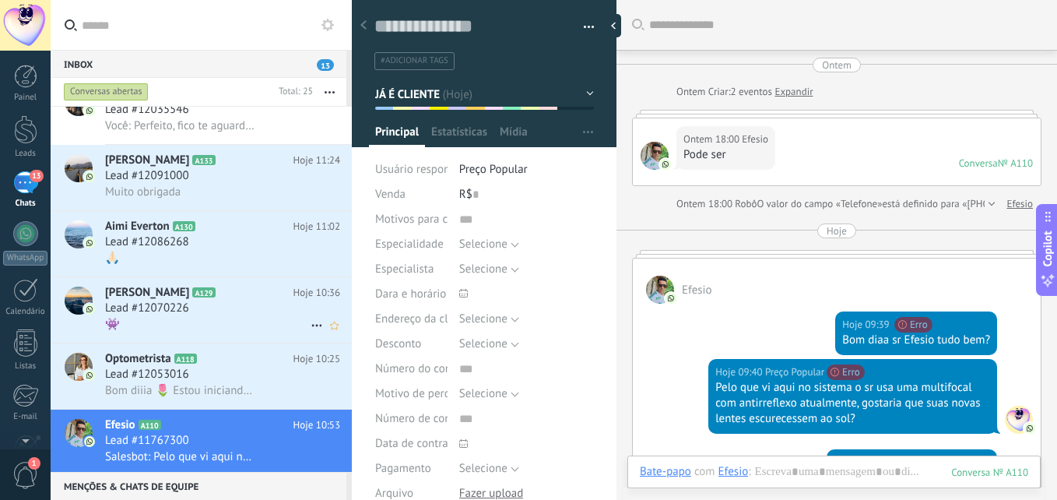
scroll to position [307, 0]
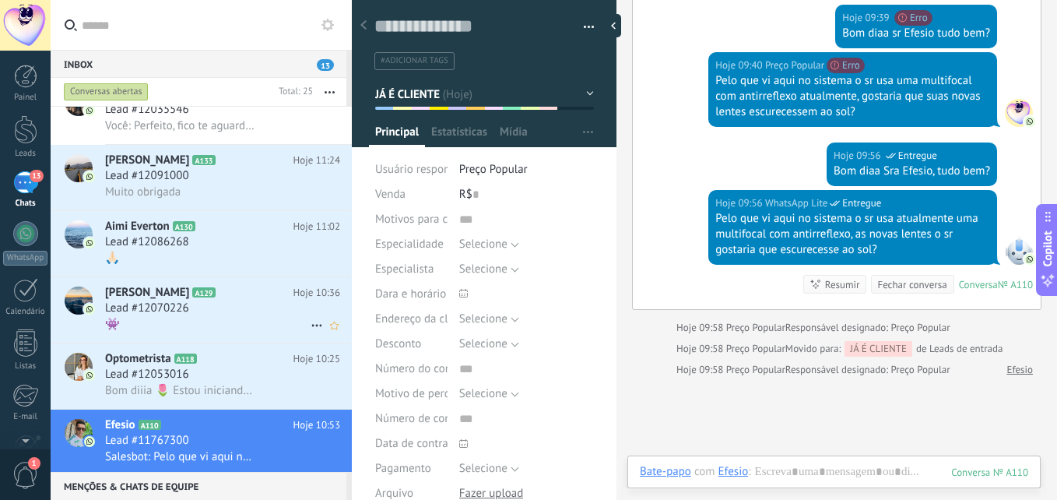
click at [225, 282] on div "[PERSON_NAME] A129 Hoje 10:36 Lead #12070226 👾" at bounding box center [228, 309] width 247 height 65
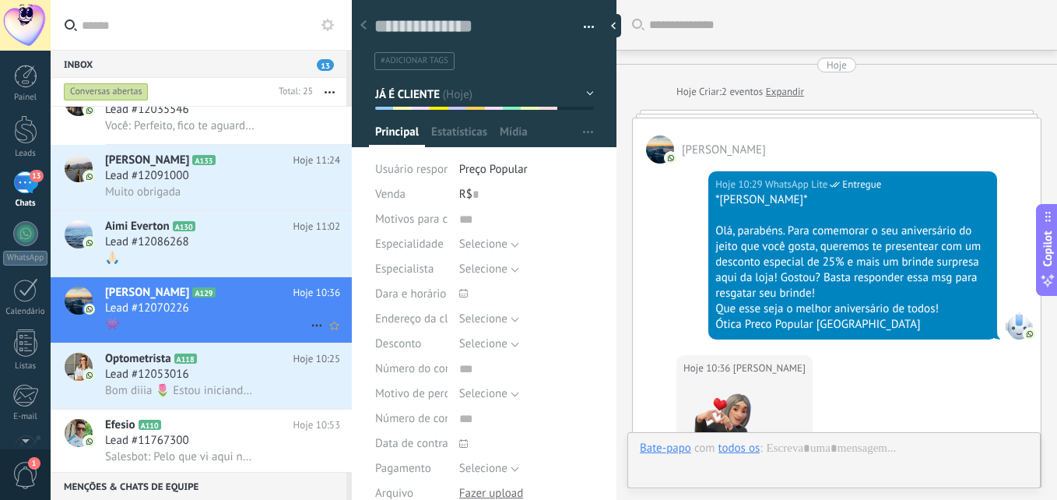
scroll to position [187, 0]
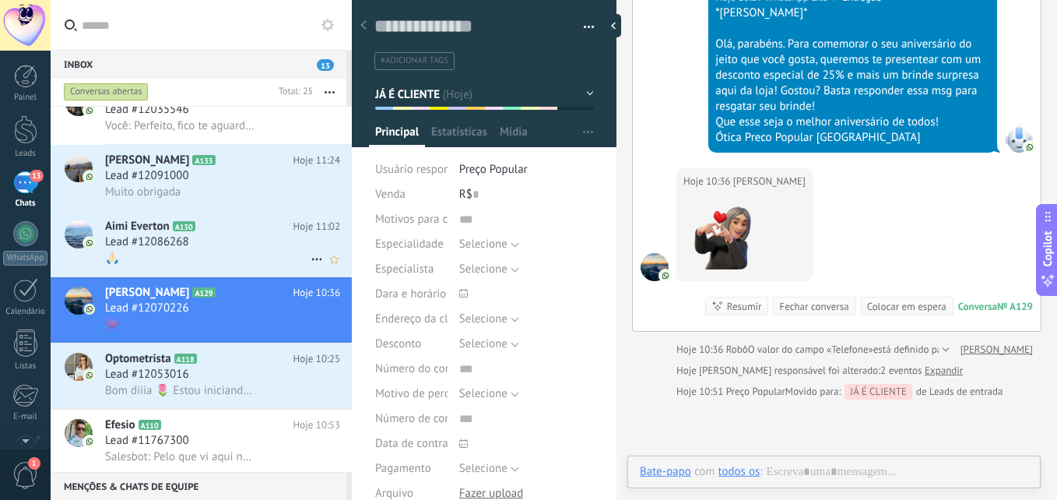
click at [231, 238] on div "Lead #12086268" at bounding box center [222, 242] width 235 height 16
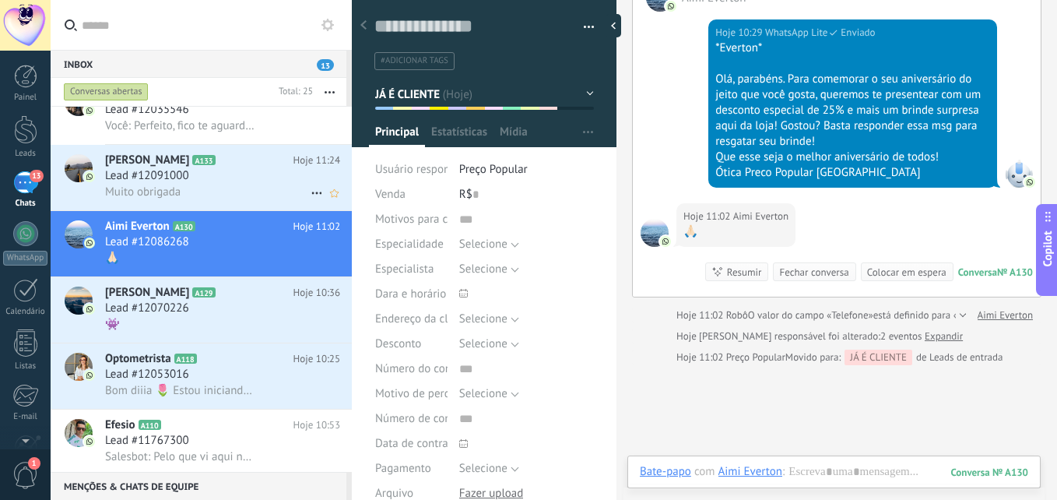
scroll to position [728, 0]
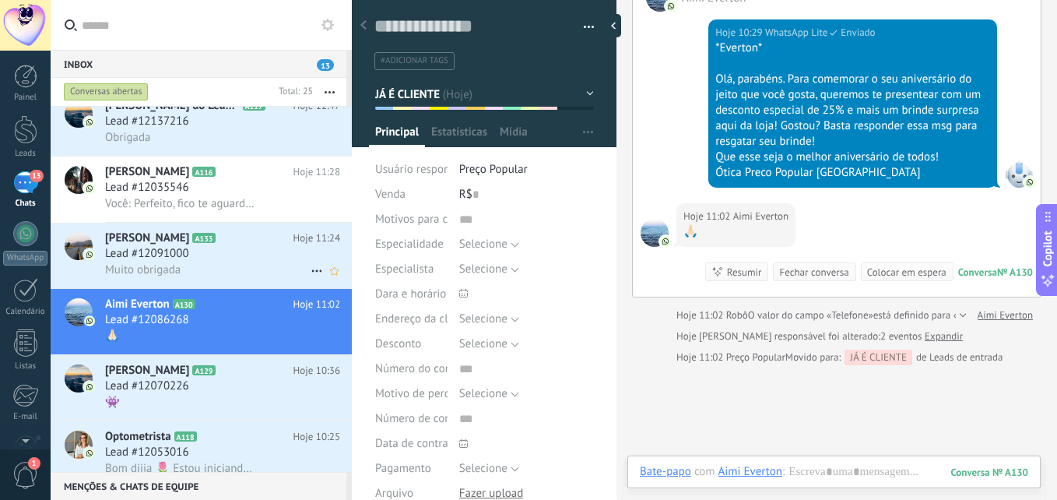
click at [231, 238] on h2 "Dani A133" at bounding box center [199, 238] width 188 height 16
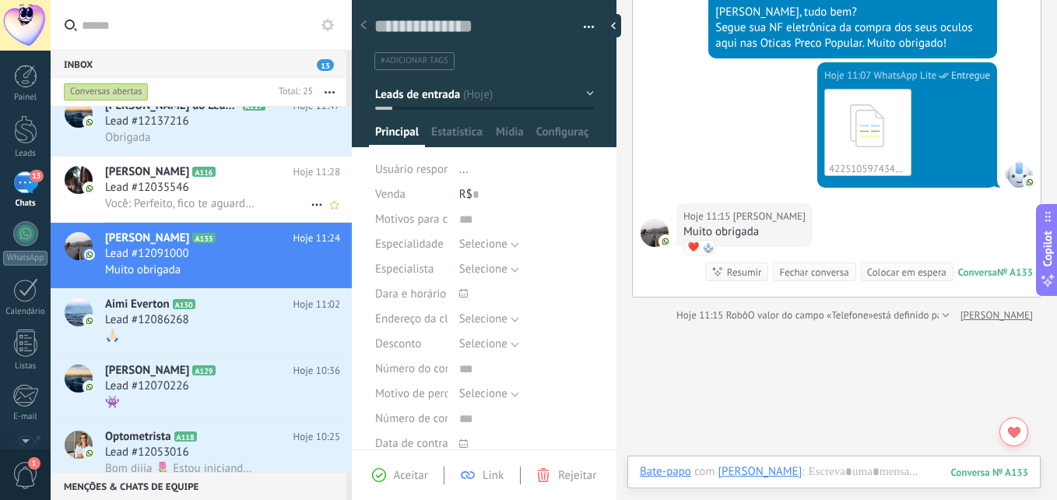
scroll to position [650, 0]
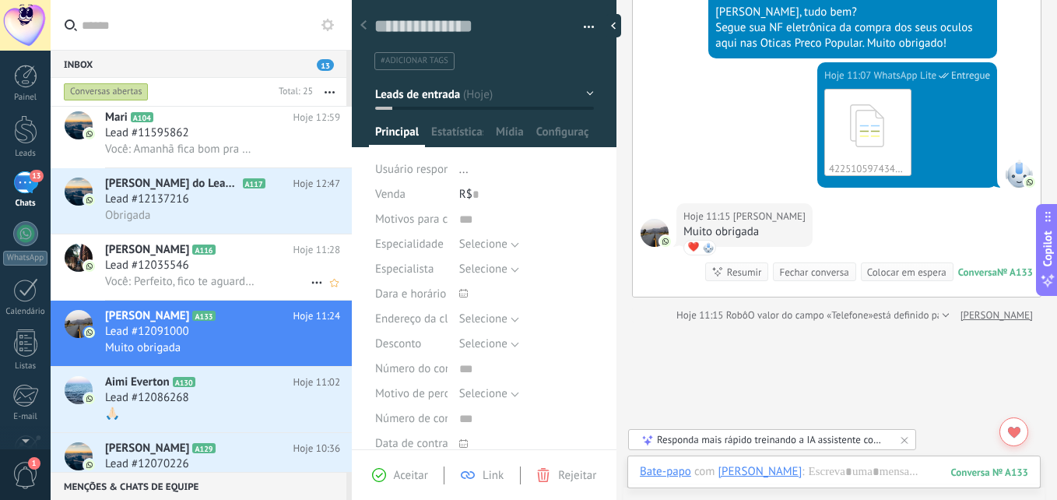
click at [226, 258] on div "Lead #12035546" at bounding box center [222, 266] width 235 height 16
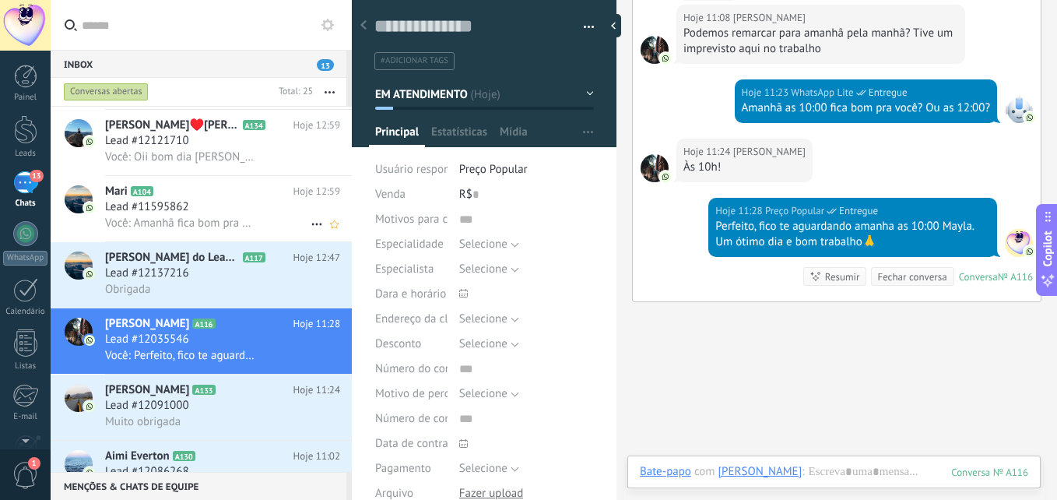
scroll to position [572, 0]
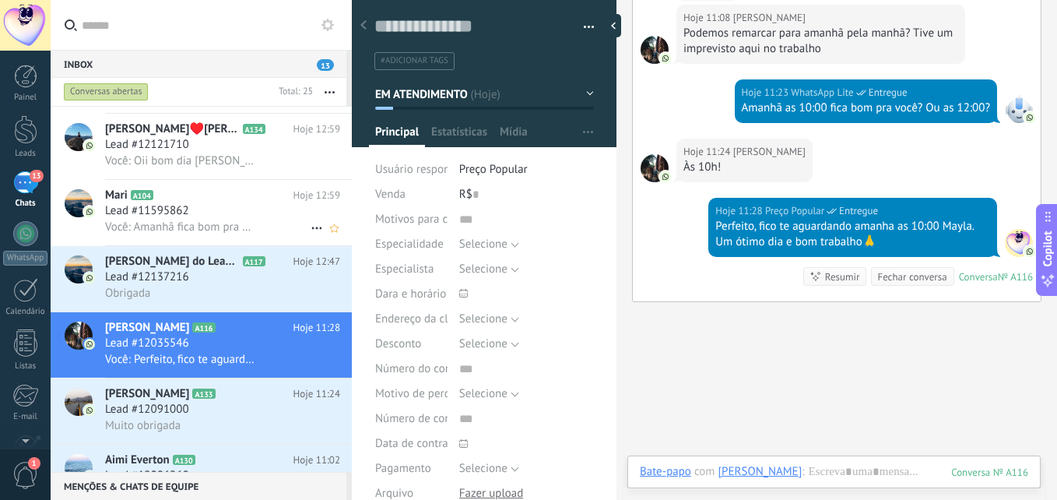
click at [243, 258] on span "A117" at bounding box center [254, 261] width 23 height 10
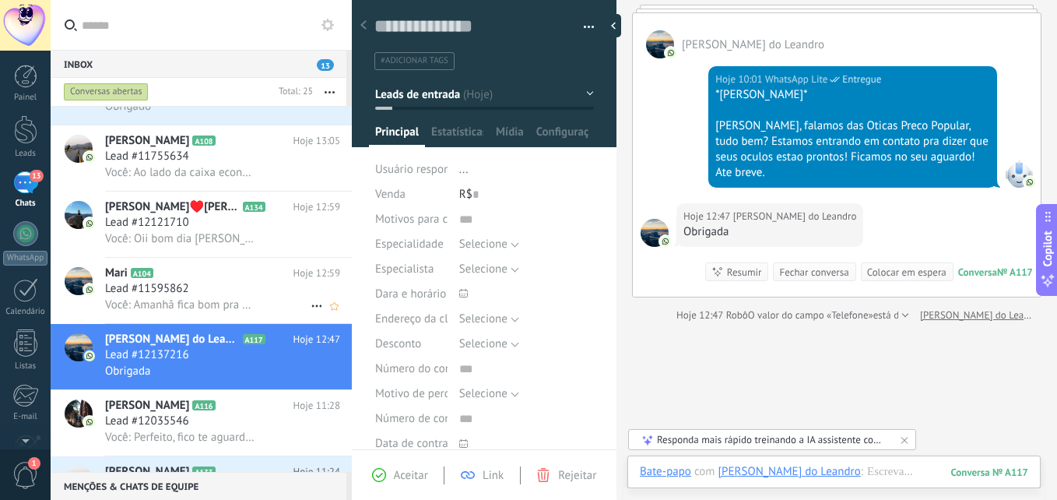
click at [227, 290] on div "Lead #11595862" at bounding box center [222, 289] width 235 height 16
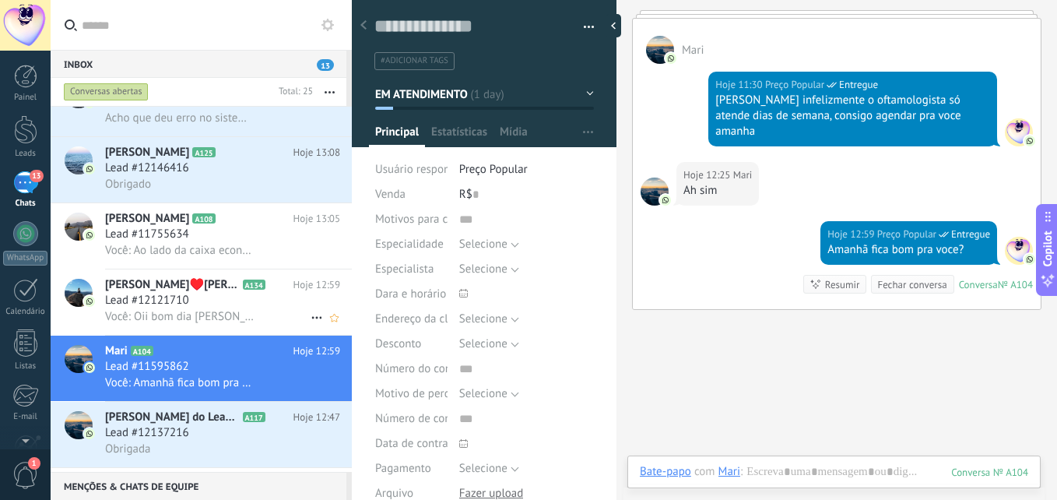
click at [270, 290] on icon at bounding box center [278, 285] width 16 height 16
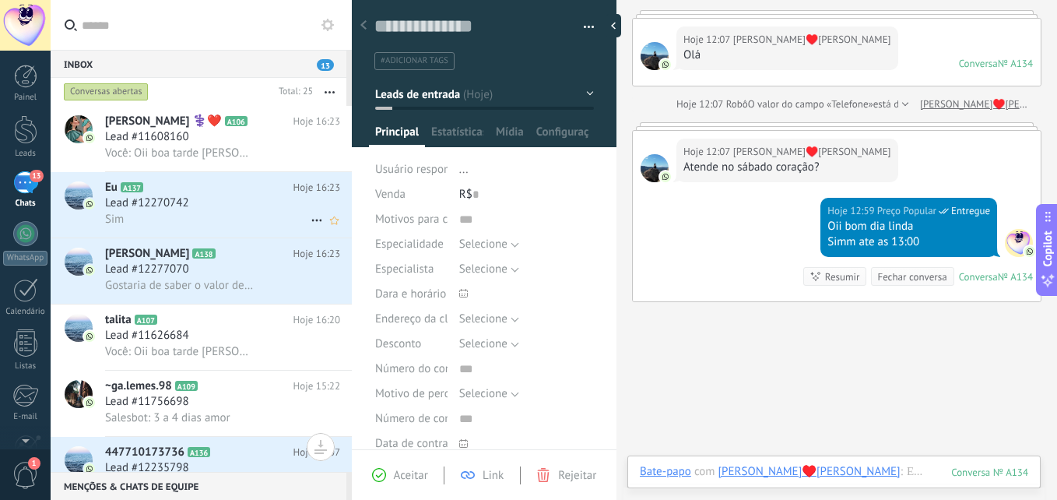
click at [216, 217] on div "Sim" at bounding box center [222, 219] width 235 height 16
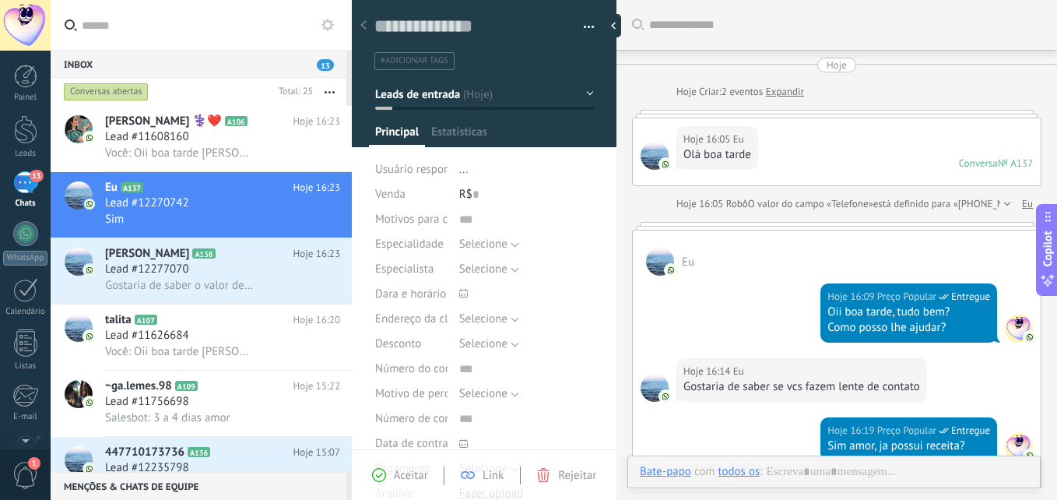
type textarea "**********"
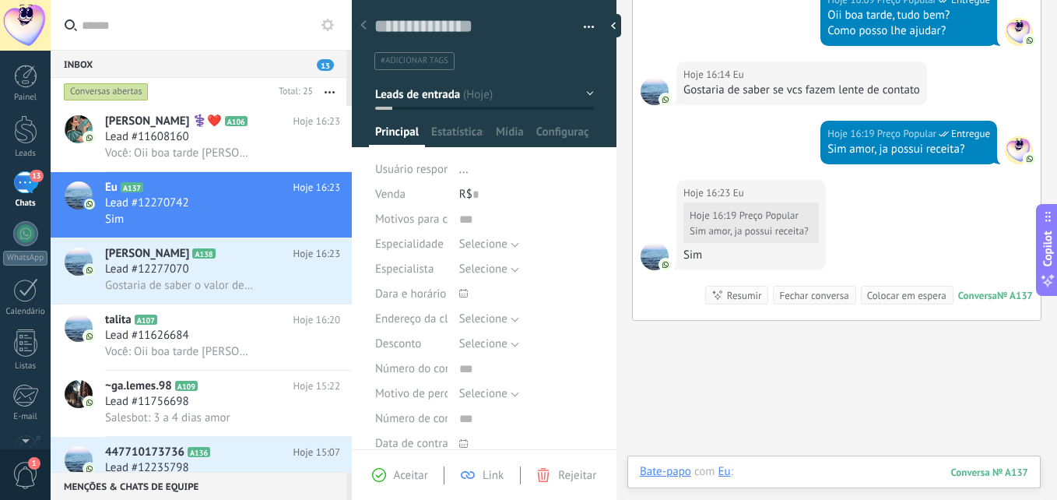
click at [792, 476] on div at bounding box center [834, 487] width 388 height 47
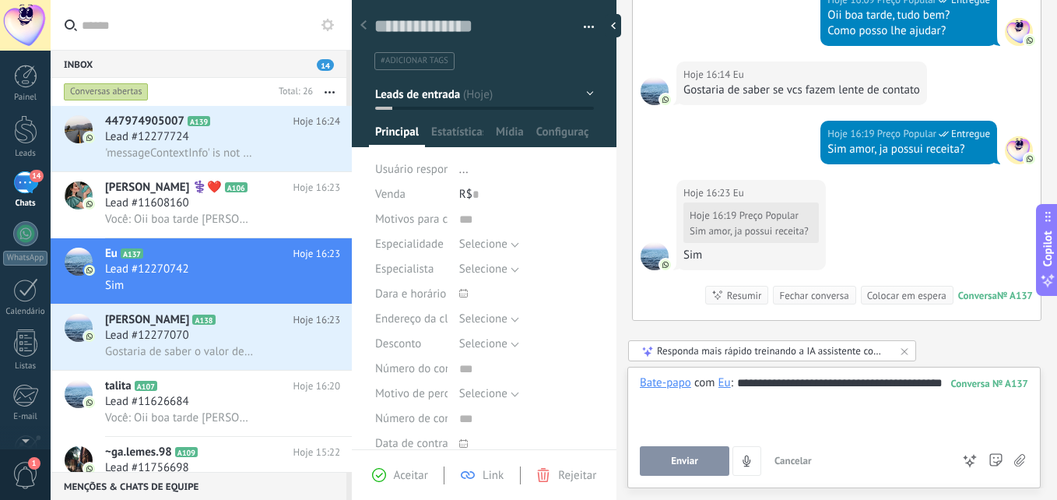
click at [711, 464] on button "Enviar" at bounding box center [685, 461] width 90 height 30
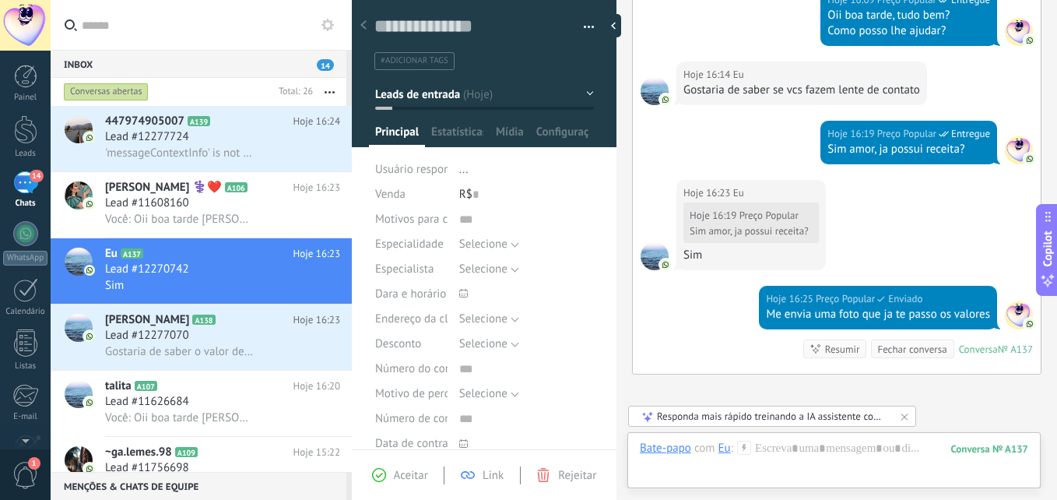
scroll to position [443, 0]
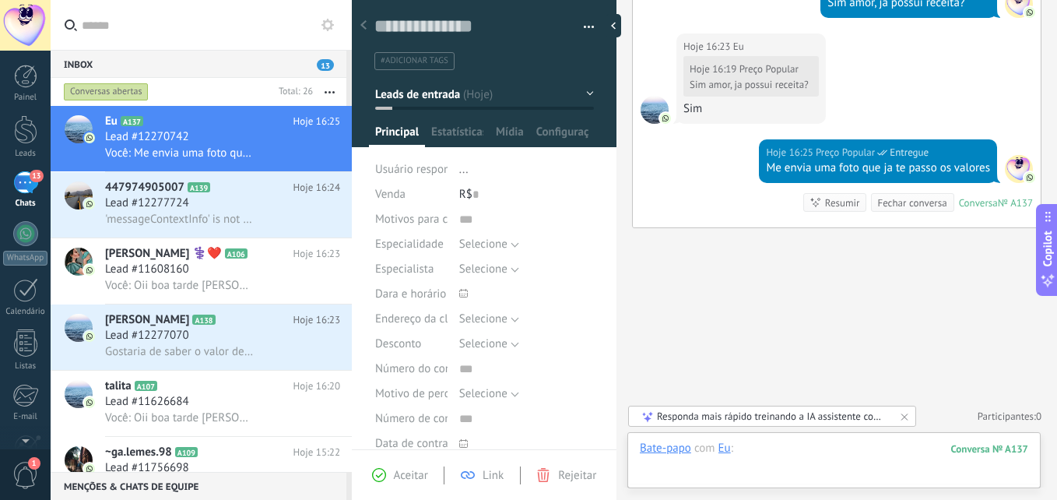
click at [810, 452] on div at bounding box center [834, 464] width 388 height 47
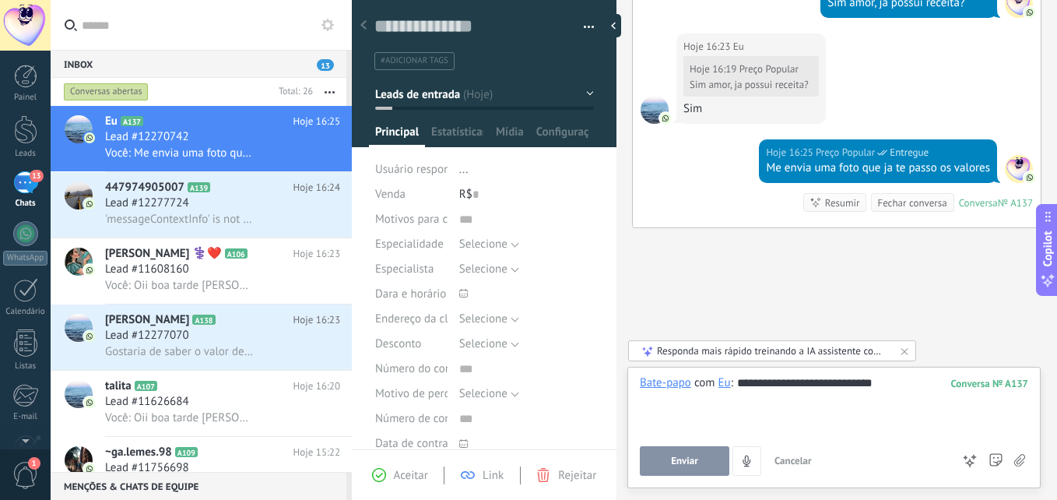
click at [681, 453] on button "Enviar" at bounding box center [685, 461] width 90 height 30
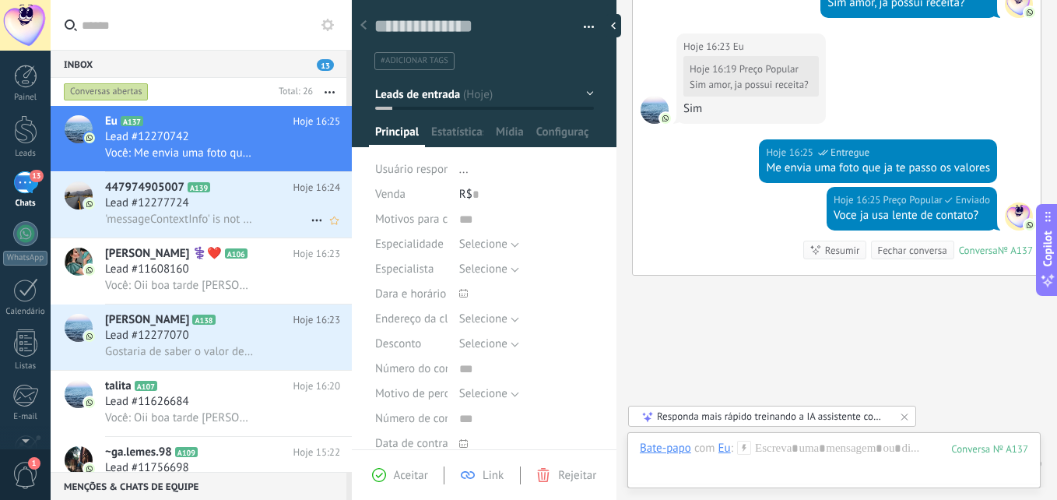
scroll to position [490, 0]
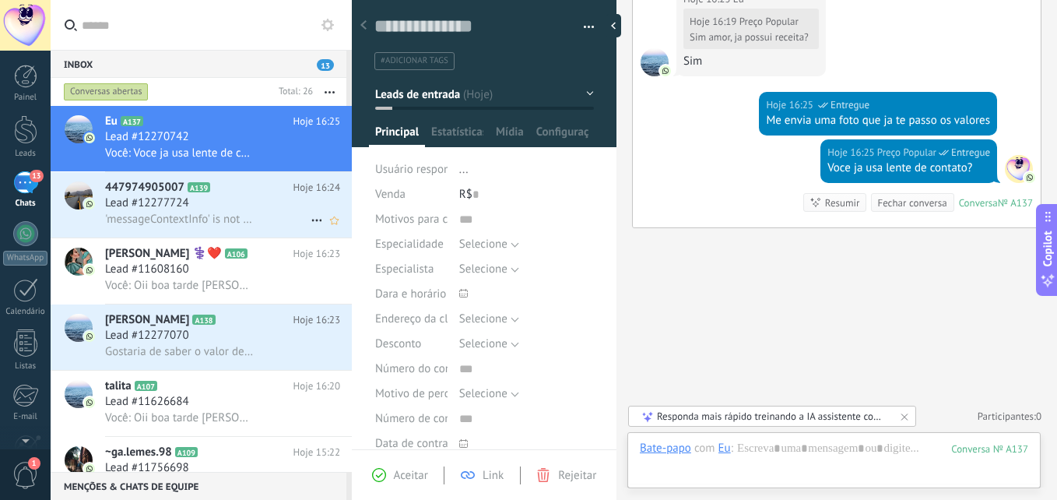
click at [209, 209] on div "Lead #12277724" at bounding box center [222, 203] width 235 height 16
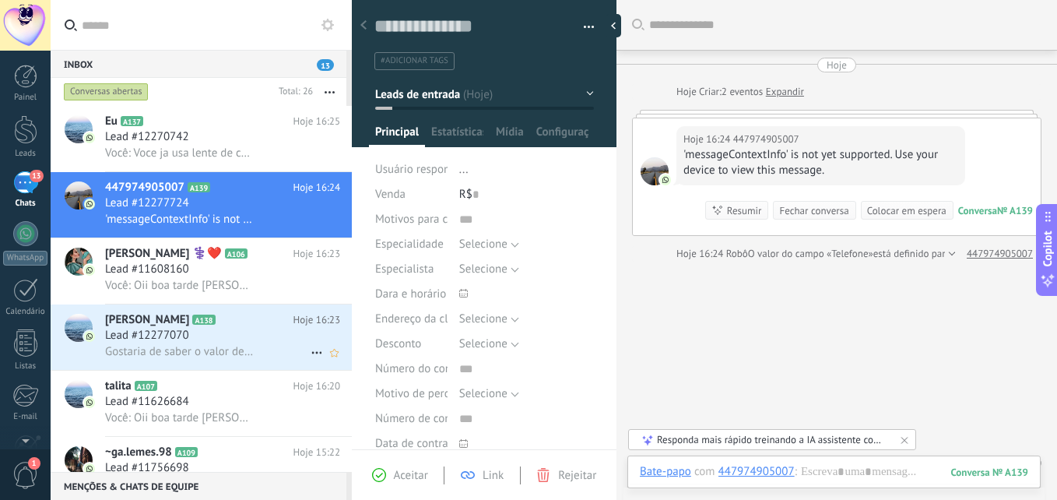
click at [239, 337] on div "Lead #12277070" at bounding box center [222, 336] width 235 height 16
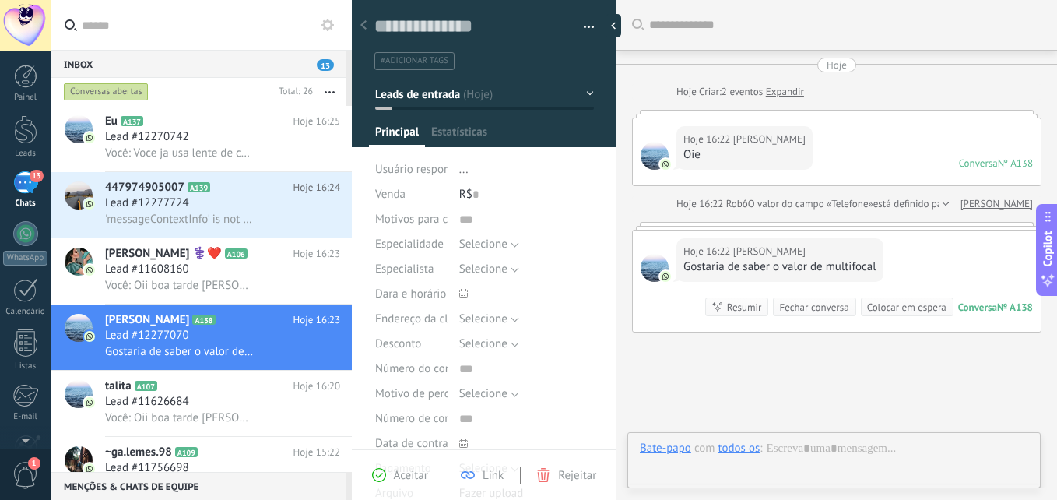
type textarea "**********"
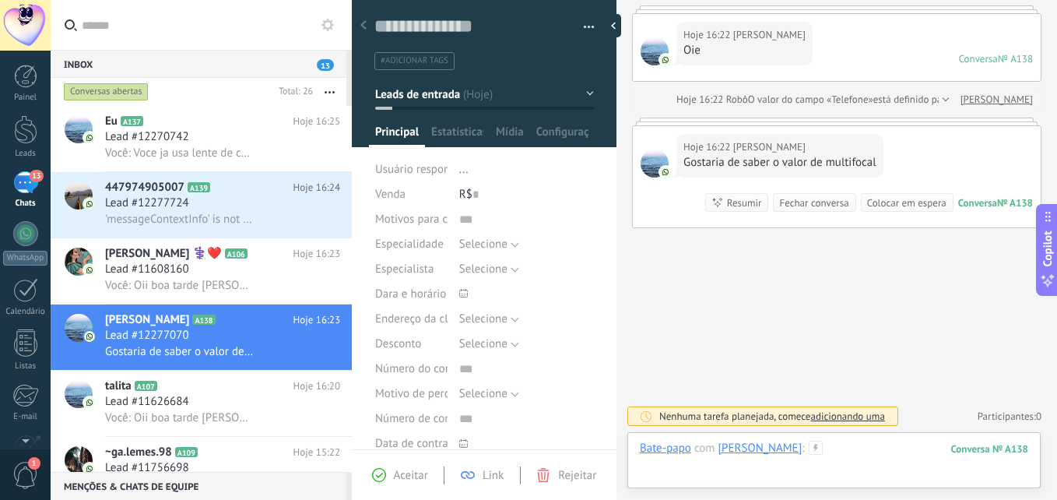
click at [819, 450] on div at bounding box center [834, 464] width 388 height 47
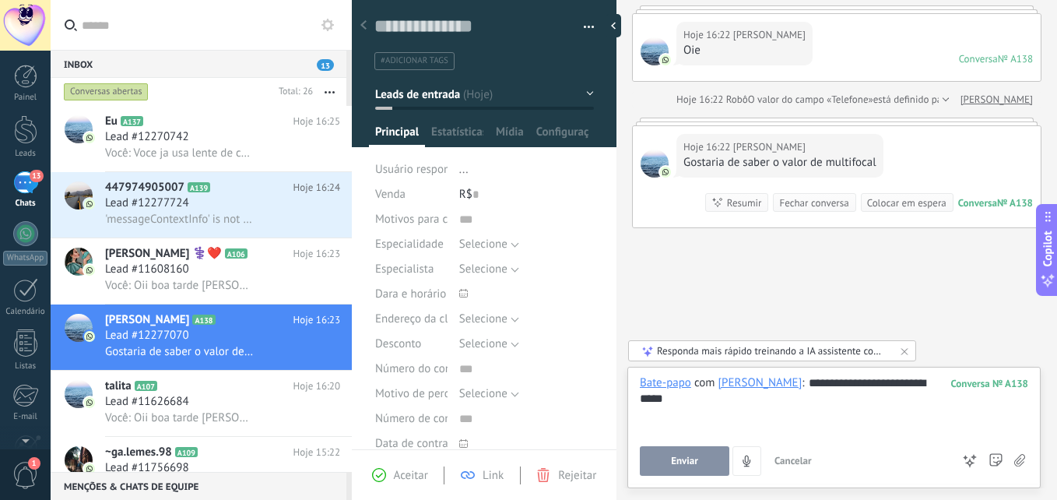
click at [704, 471] on button "Enviar" at bounding box center [685, 461] width 90 height 30
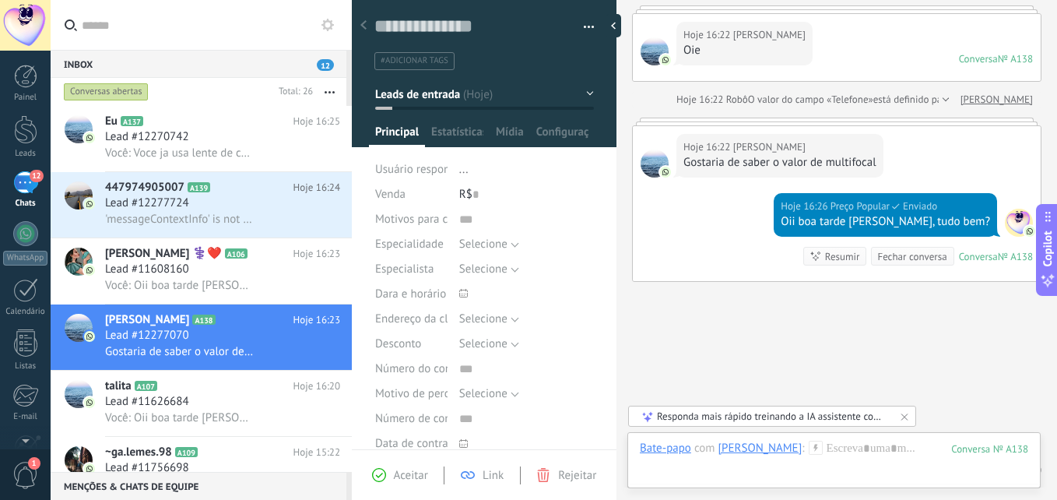
scroll to position [158, 0]
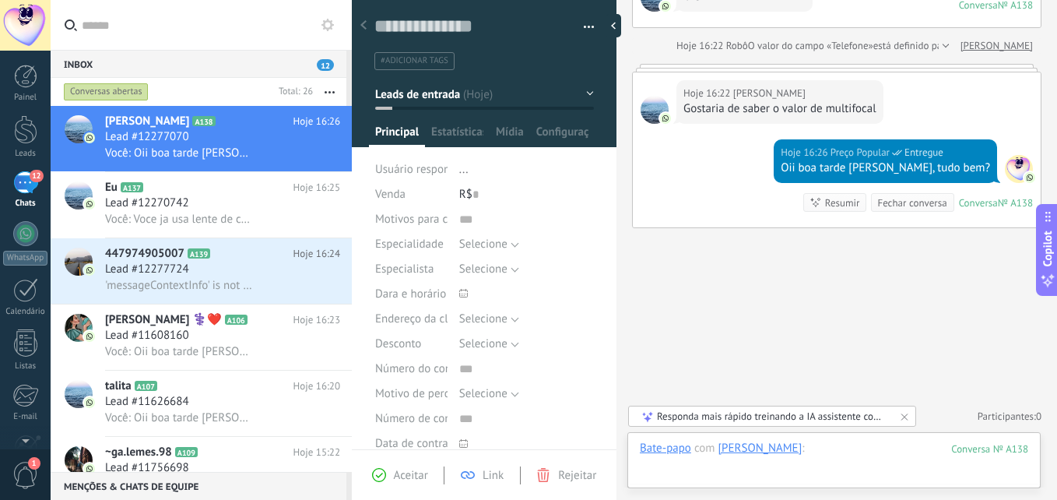
click at [848, 455] on div at bounding box center [834, 464] width 388 height 47
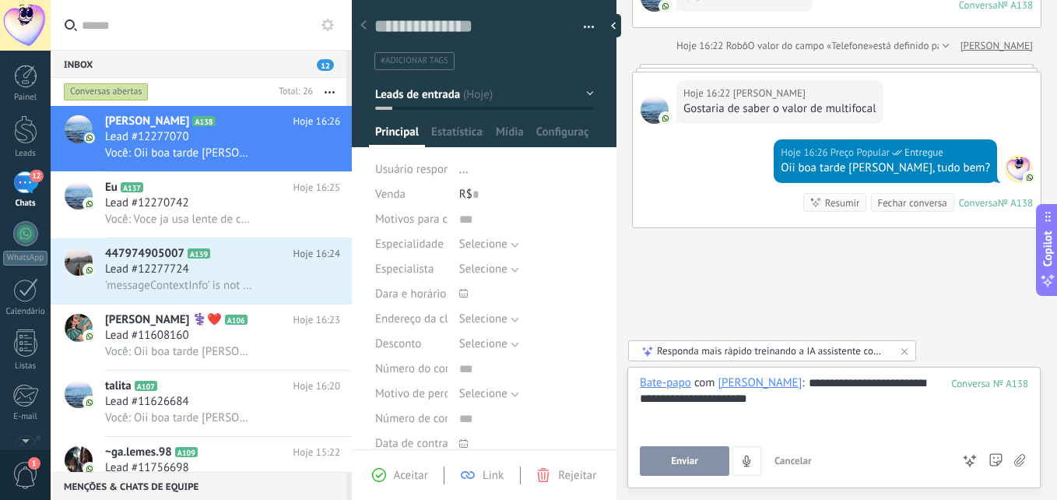
click at [685, 449] on button "Enviar" at bounding box center [685, 461] width 90 height 30
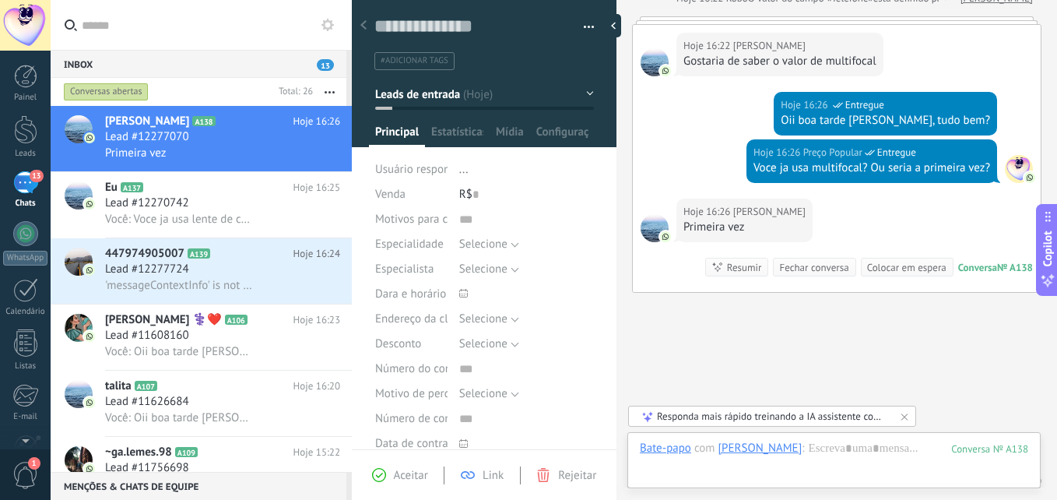
scroll to position [270, 0]
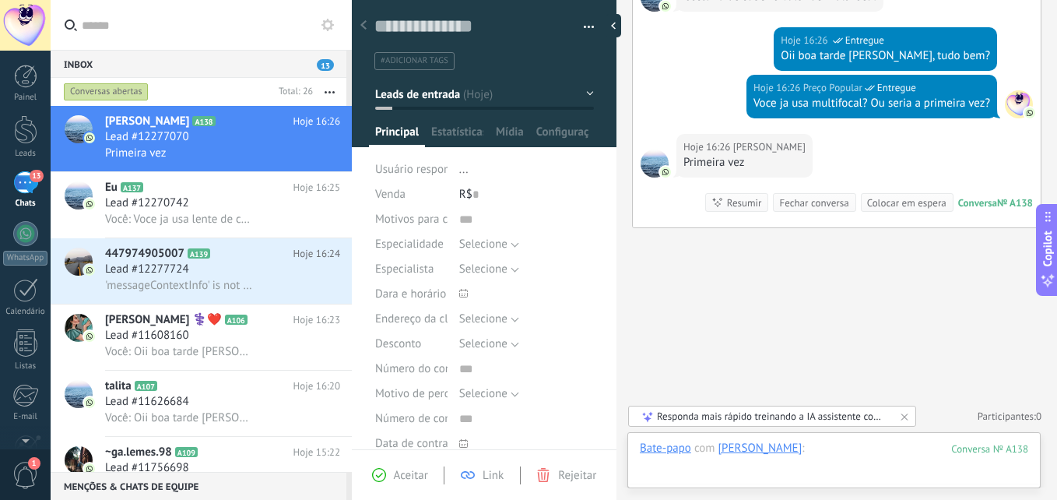
click at [833, 446] on div at bounding box center [834, 464] width 388 height 47
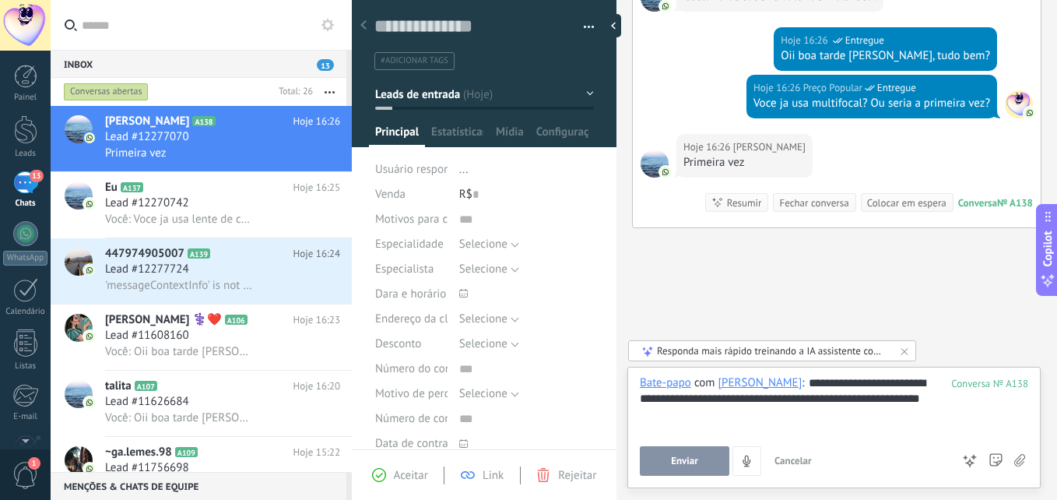
click at [694, 466] on span "Enviar" at bounding box center [684, 460] width 27 height 11
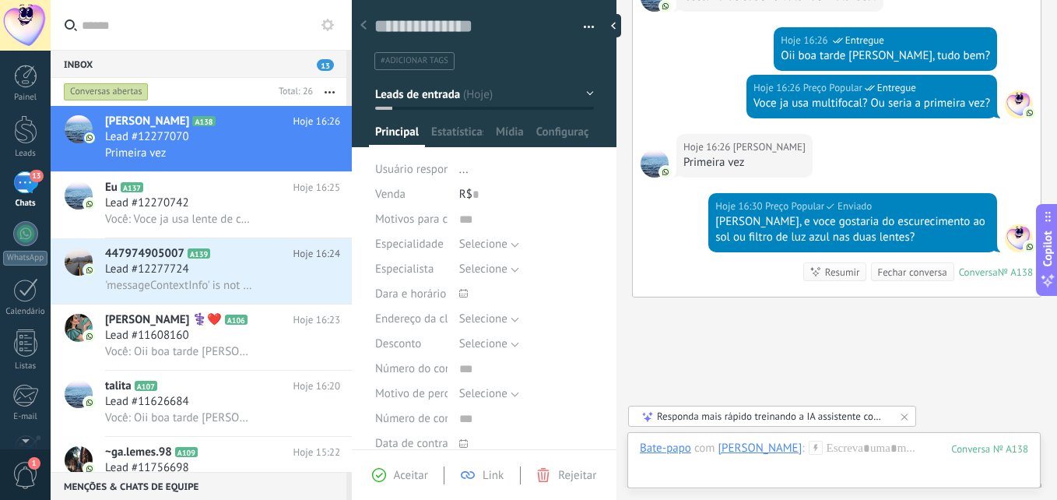
scroll to position [339, 0]
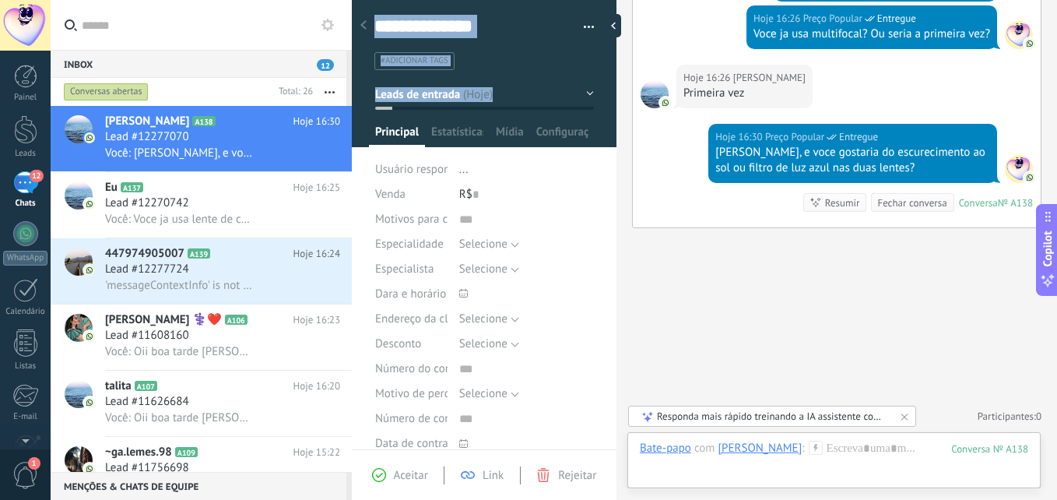
click at [513, 111] on div "Salvar e criar Imprimir Gerenciar tags Exportar para o Excel" at bounding box center [484, 57] width 265 height 135
copy div "[PERSON_NAME] e criar Imprimir Gerenciar tags Exportar para o Excel Excluir lea…"
click at [554, 94] on button "Leads de entrada" at bounding box center [484, 94] width 219 height 28
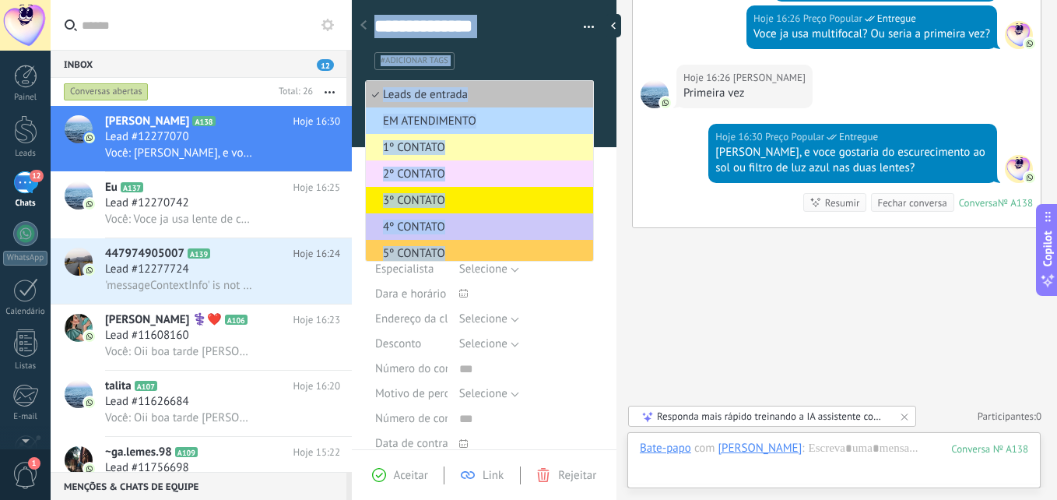
click at [466, 119] on span "EM ATENDIMENTO" at bounding box center [477, 121] width 223 height 15
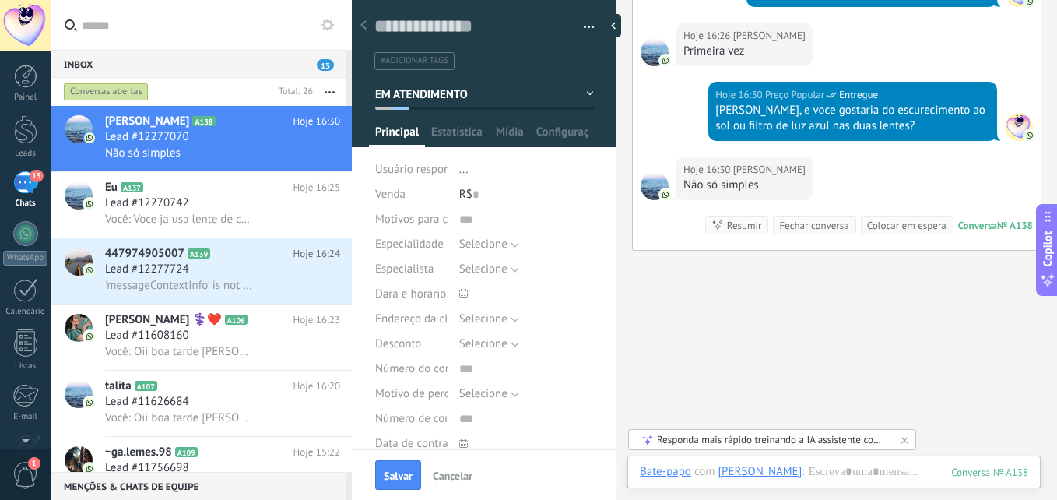
scroll to position [404, 0]
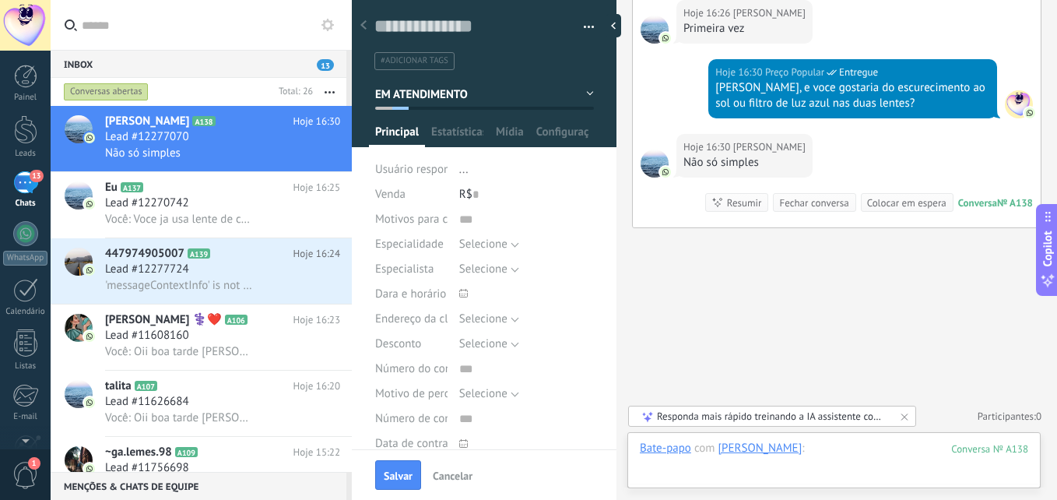
click at [858, 452] on div at bounding box center [834, 464] width 388 height 47
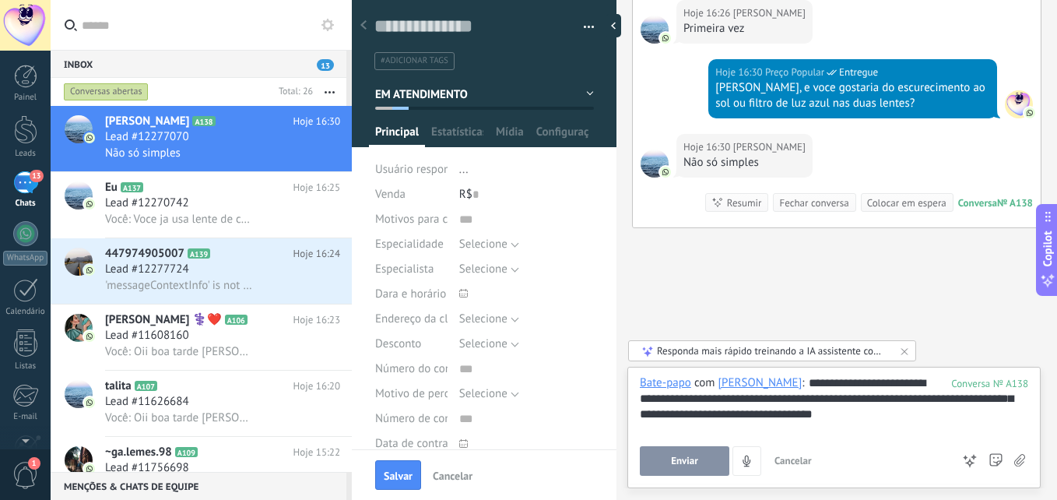
click at [765, 418] on div "**********" at bounding box center [834, 404] width 388 height 59
click at [659, 410] on div "**********" at bounding box center [834, 404] width 388 height 59
click at [875, 421] on div "**********" at bounding box center [834, 404] width 388 height 59
click at [889, 421] on div "**********" at bounding box center [834, 404] width 388 height 59
click at [661, 462] on button "Enviar" at bounding box center [685, 461] width 90 height 30
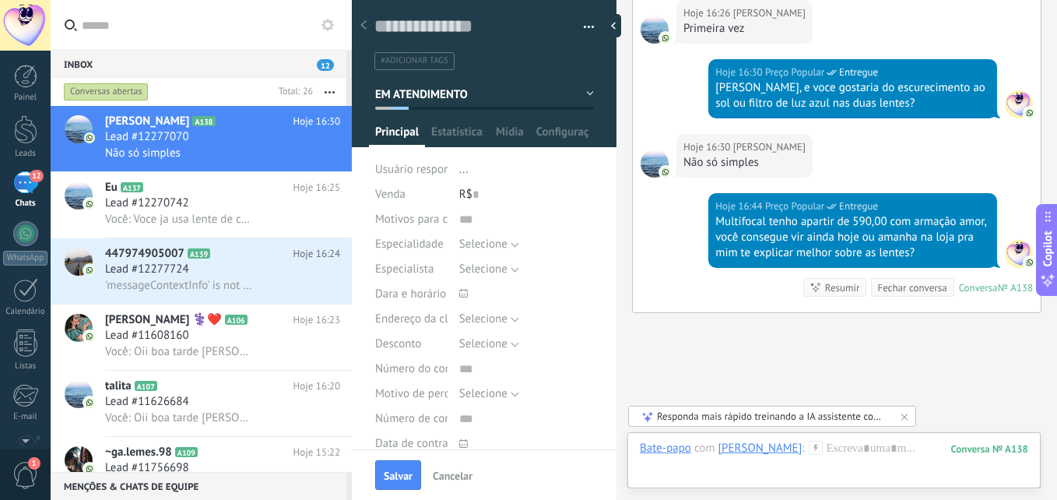
scroll to position [489, 0]
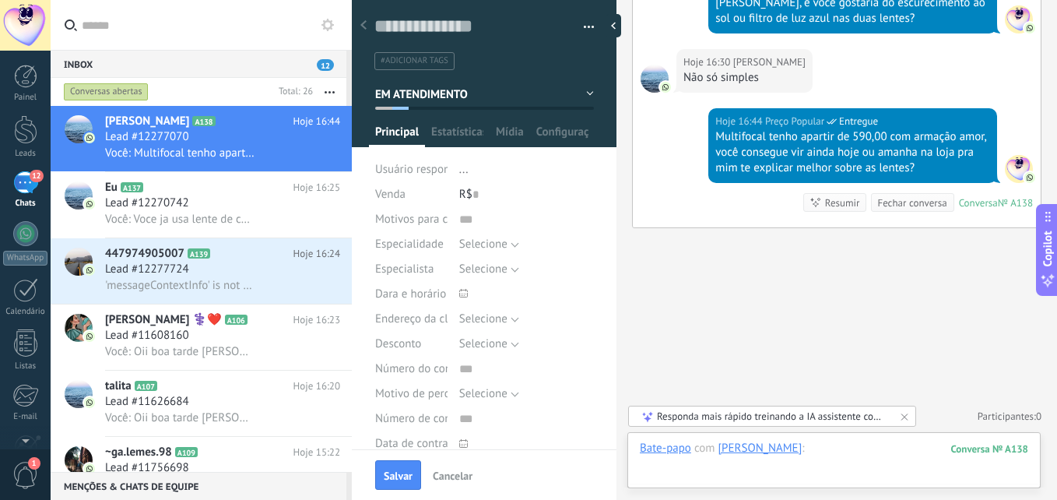
click at [818, 455] on div at bounding box center [834, 464] width 388 height 47
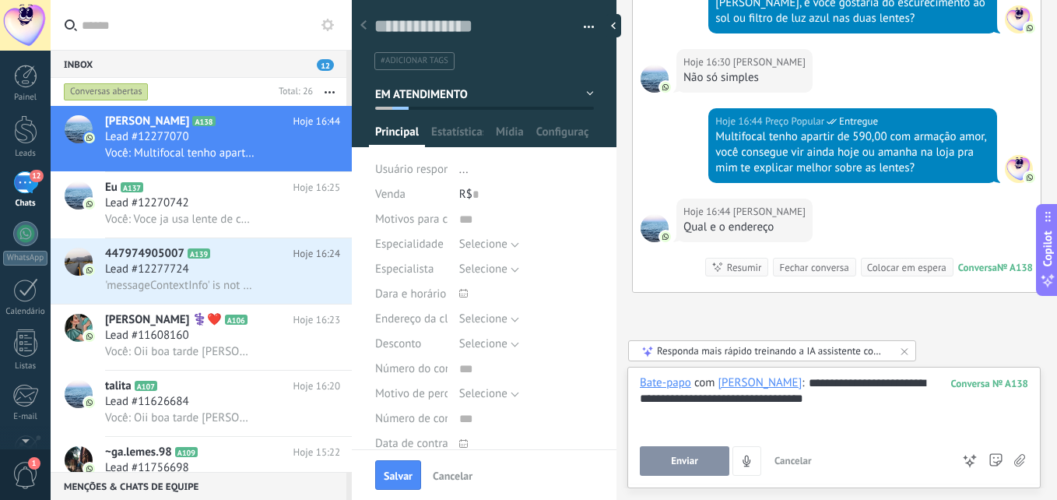
scroll to position [554, 0]
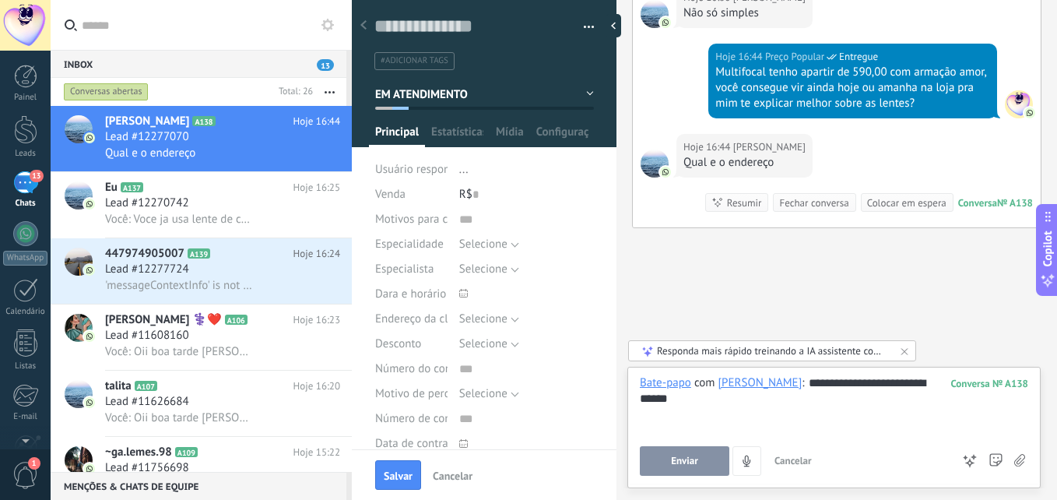
click at [700, 455] on button "Enviar" at bounding box center [685, 461] width 90 height 30
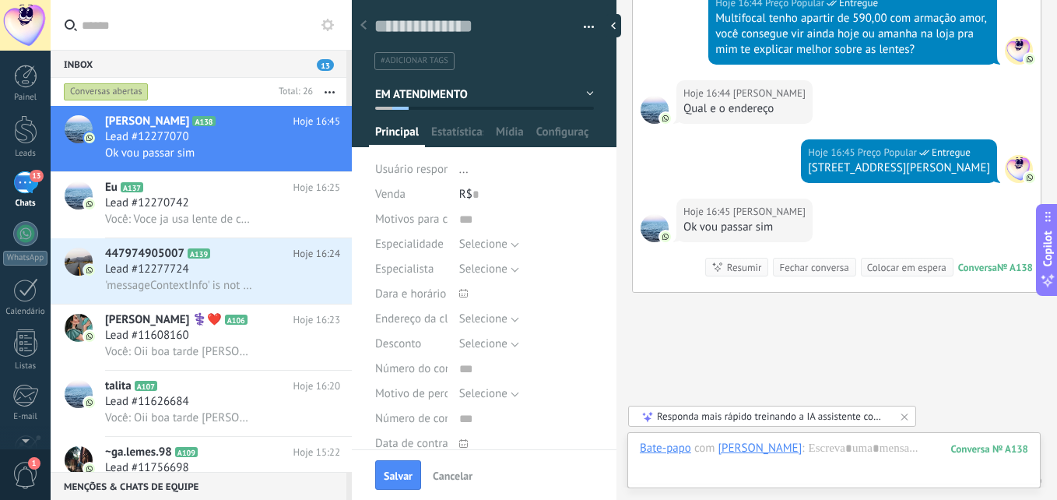
scroll to position [672, 0]
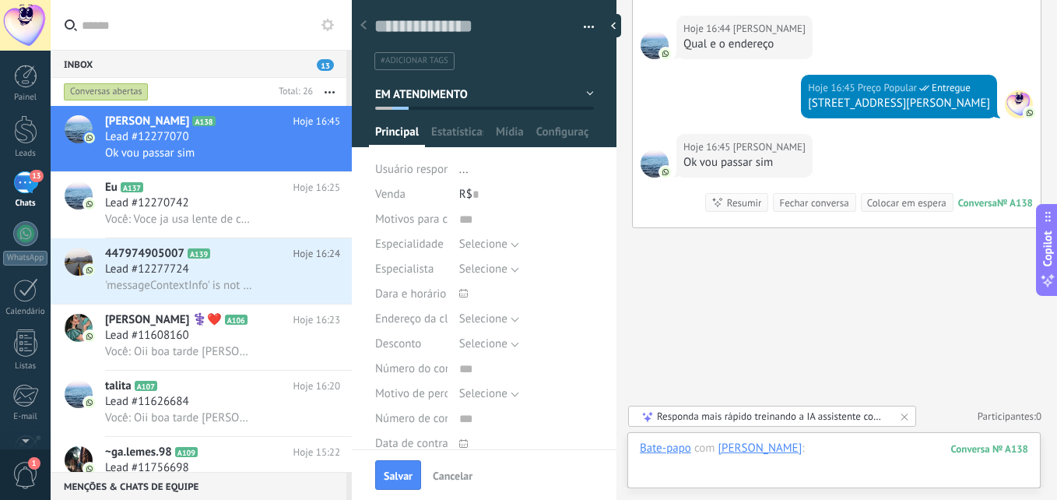
drag, startPoint x: 816, startPoint y: 461, endPoint x: 821, endPoint y: 450, distance: 11.9
click at [817, 458] on div at bounding box center [834, 464] width 388 height 47
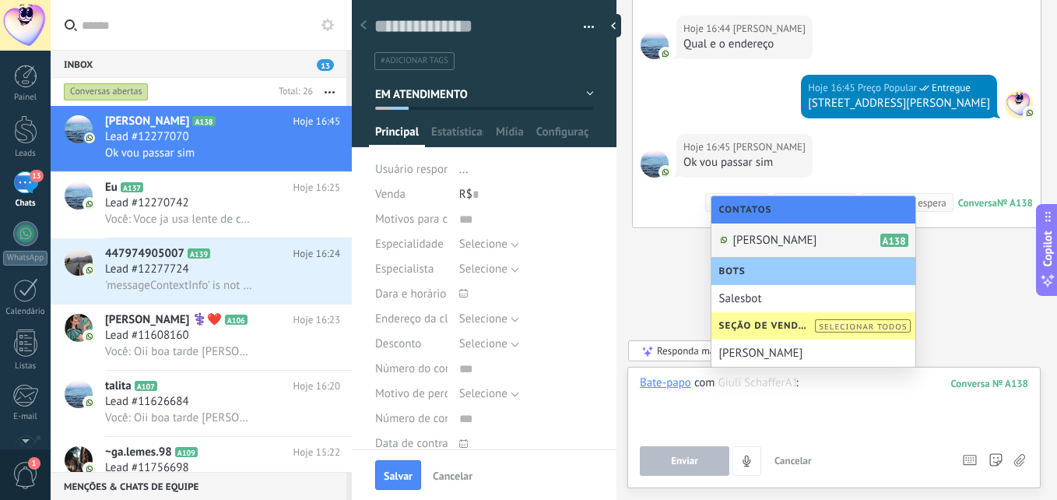
click at [787, 237] on span "[PERSON_NAME]" at bounding box center [775, 240] width 84 height 15
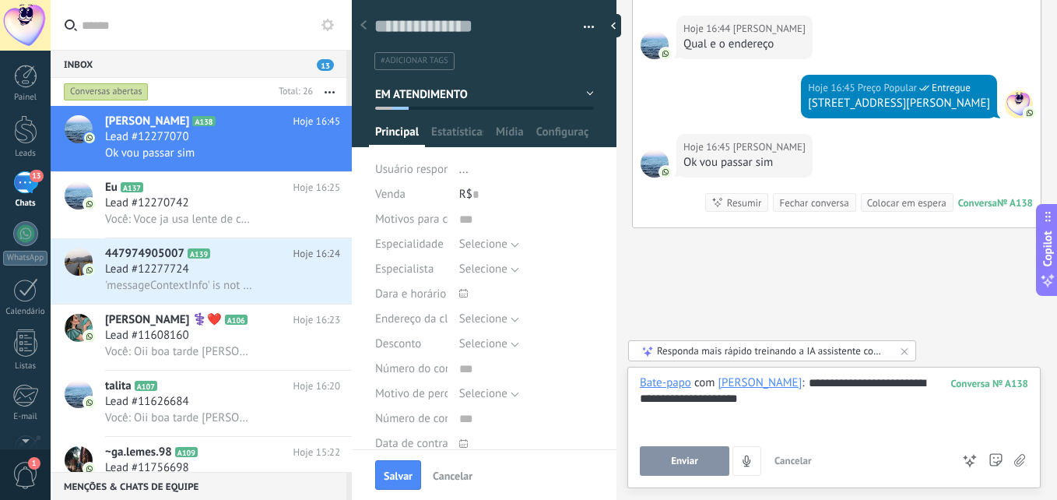
click at [709, 462] on button "Enviar" at bounding box center [685, 461] width 90 height 30
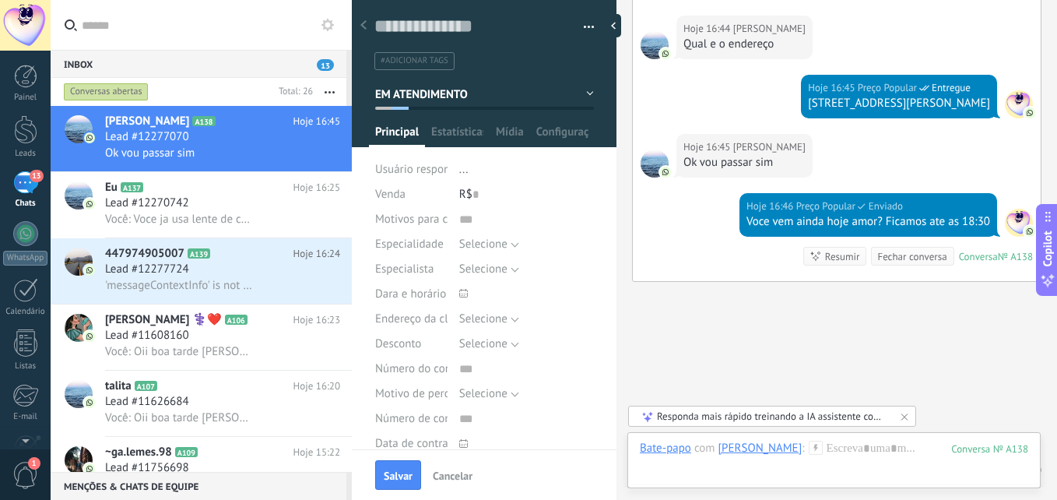
scroll to position [726, 0]
